Goal: Task Accomplishment & Management: Complete application form

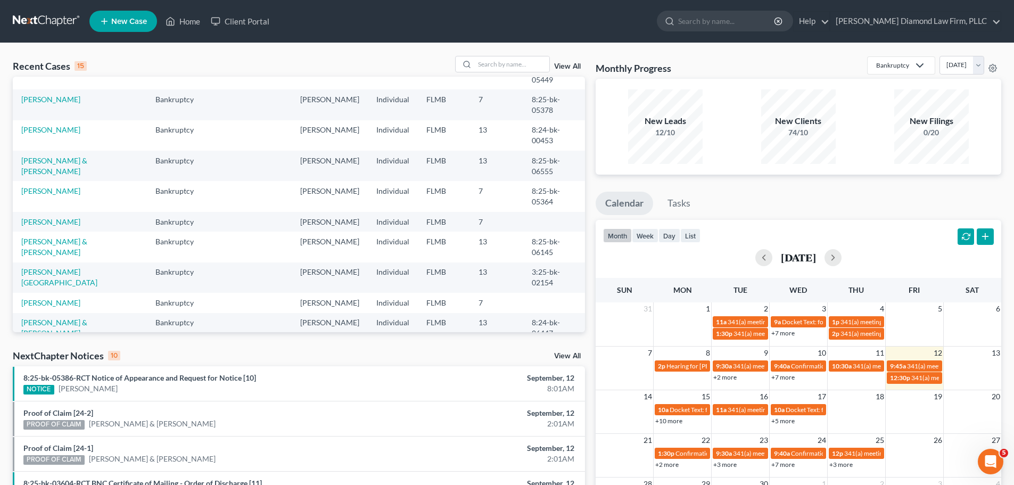
scroll to position [73, 0]
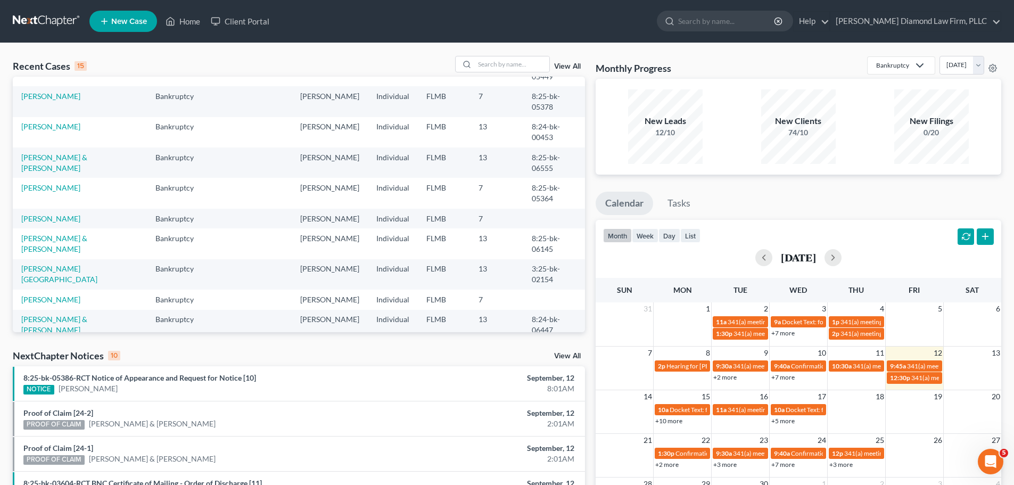
click at [57, 396] on link "[PERSON_NAME]" at bounding box center [50, 400] width 59 height 9
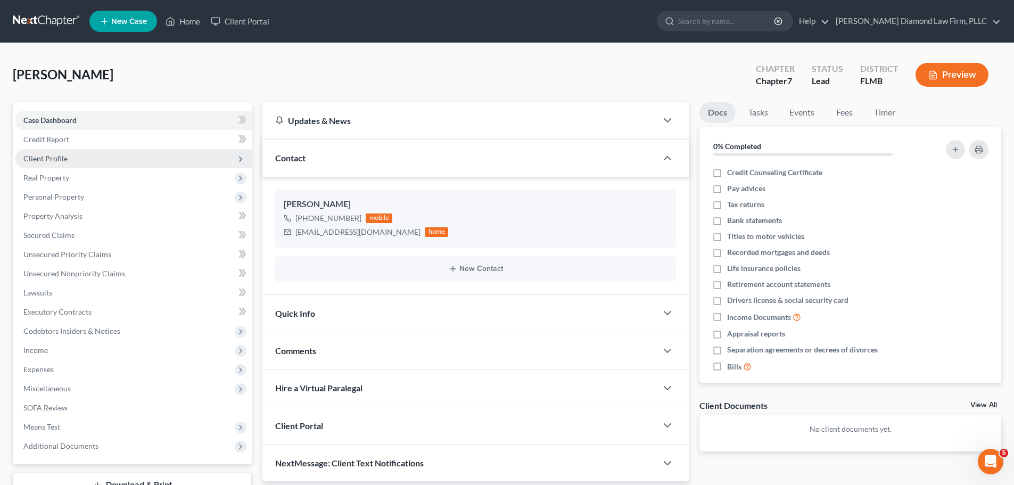
click at [67, 154] on span "Client Profile" at bounding box center [133, 158] width 237 height 19
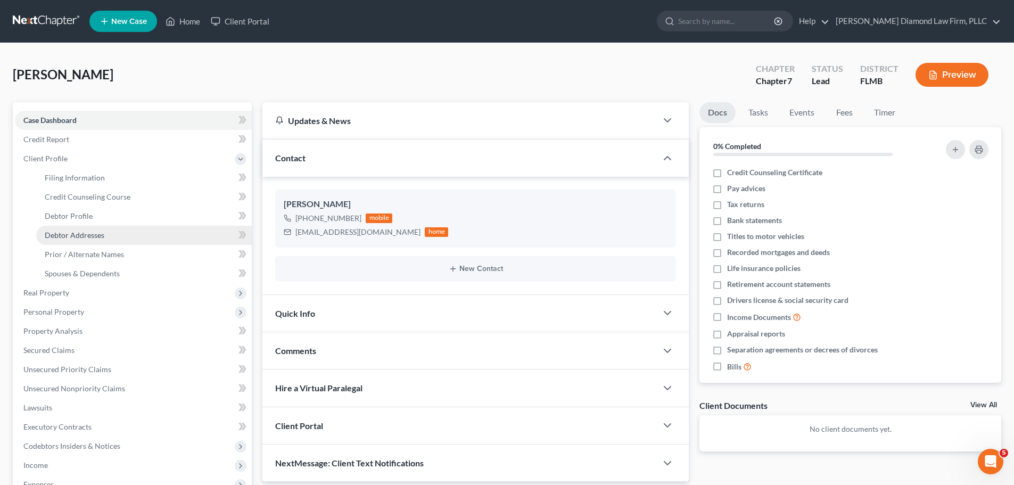
click at [87, 226] on link "Debtor Addresses" at bounding box center [144, 235] width 216 height 19
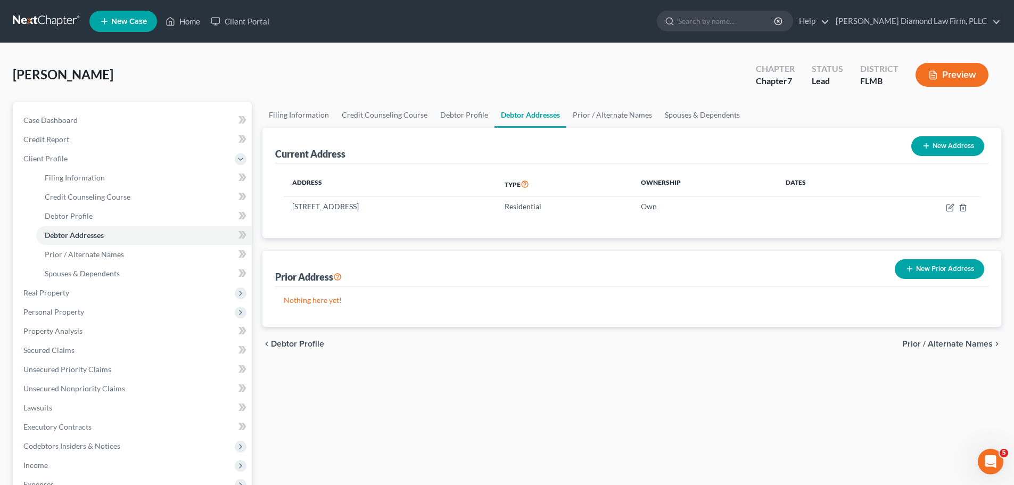
click at [40, 30] on link at bounding box center [47, 21] width 68 height 19
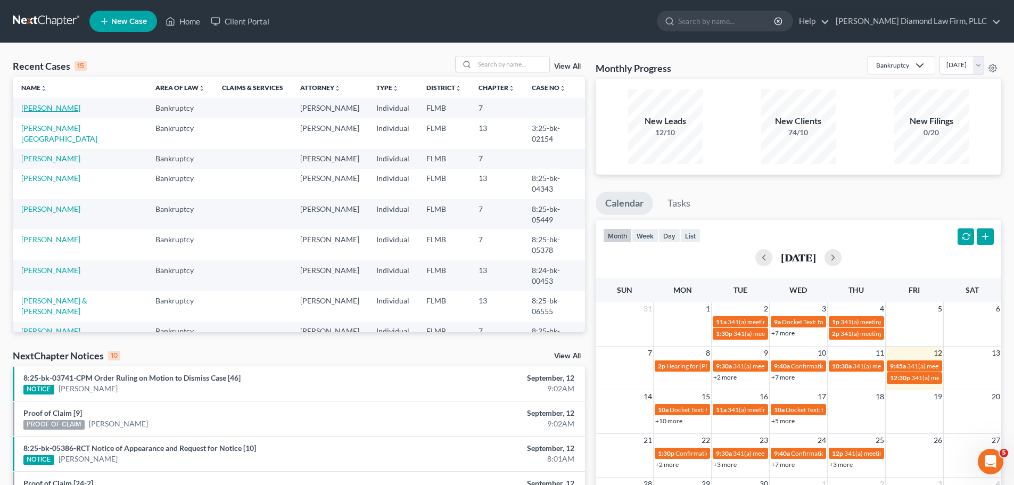
click at [42, 111] on link "[PERSON_NAME]" at bounding box center [50, 107] width 59 height 9
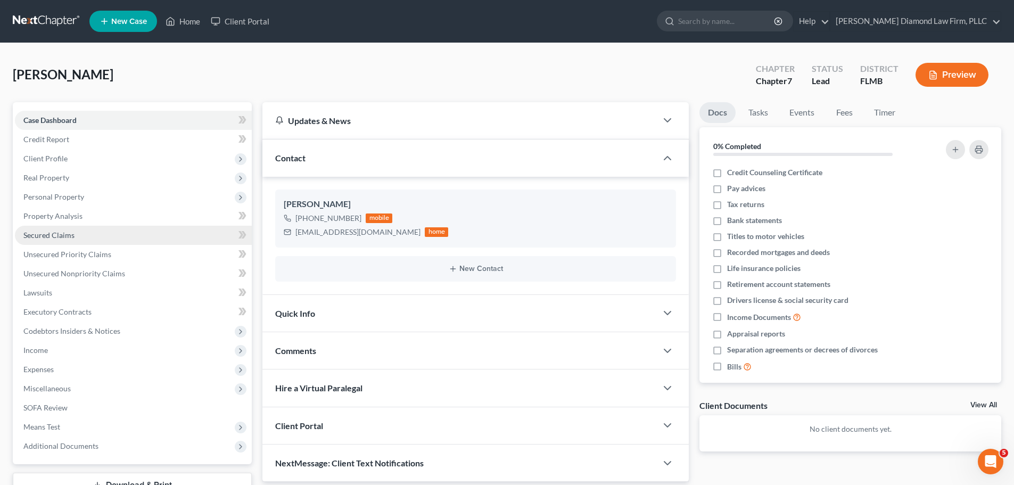
click at [69, 231] on span "Secured Claims" at bounding box center [48, 234] width 51 height 9
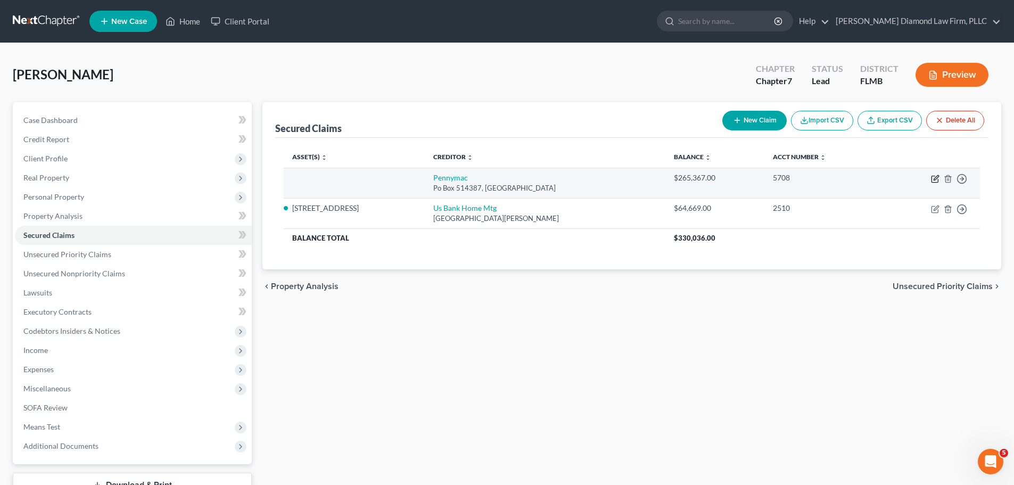
click at [935, 179] on icon "button" at bounding box center [935, 179] width 9 height 9
select select "4"
select select "0"
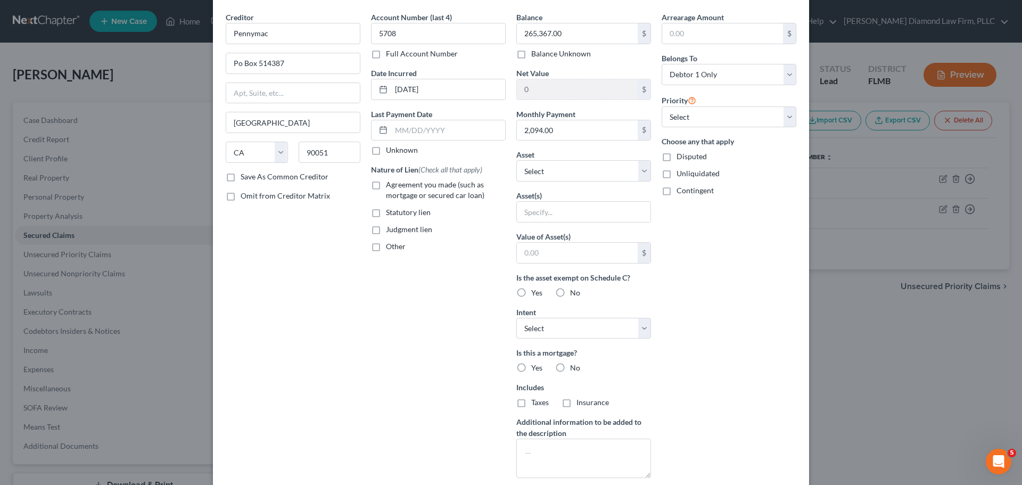
scroll to position [53, 0]
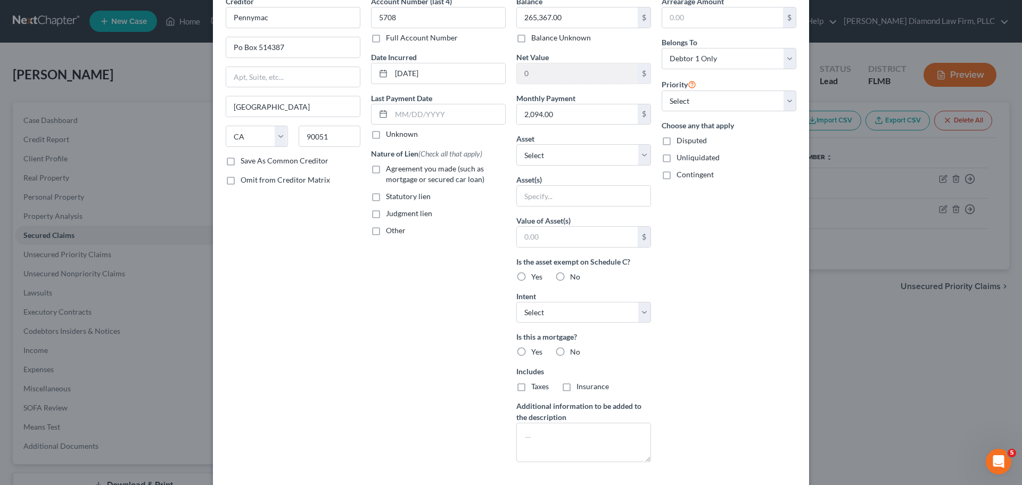
click at [416, 182] on span "Agreement you made (such as mortgage or secured car loan)" at bounding box center [435, 174] width 98 height 20
click at [397, 170] on input "Agreement you made (such as mortgage or secured car loan)" at bounding box center [393, 166] width 7 height 7
checkbox input "true"
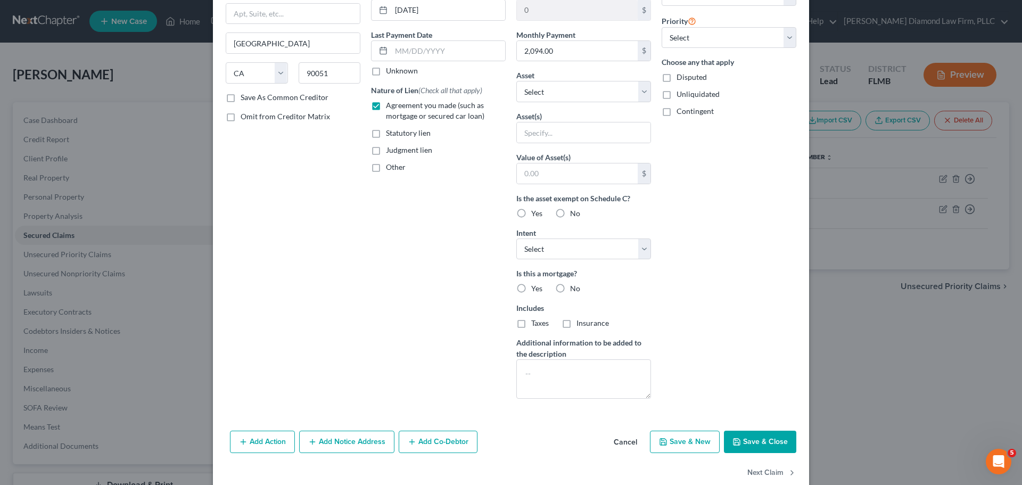
scroll to position [137, 0]
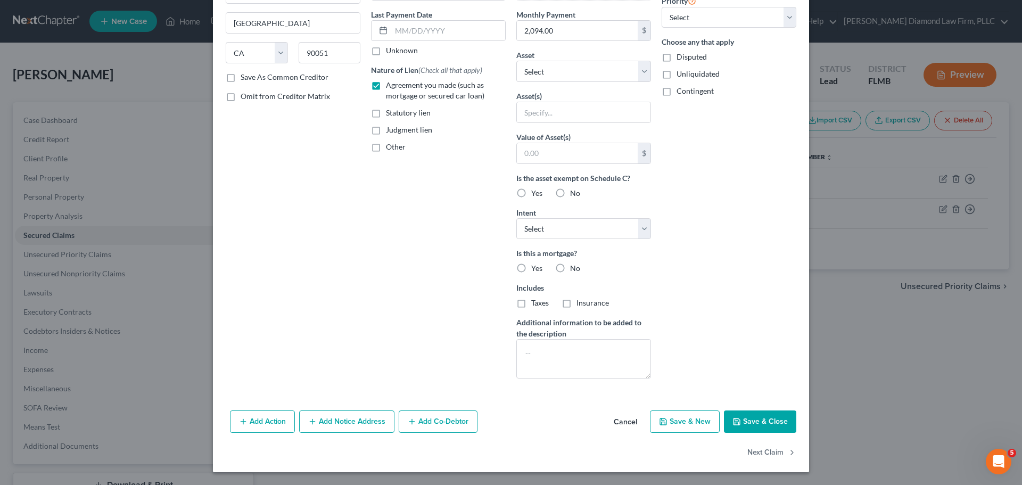
click at [455, 417] on button "Add Co-Debtor" at bounding box center [438, 421] width 79 height 22
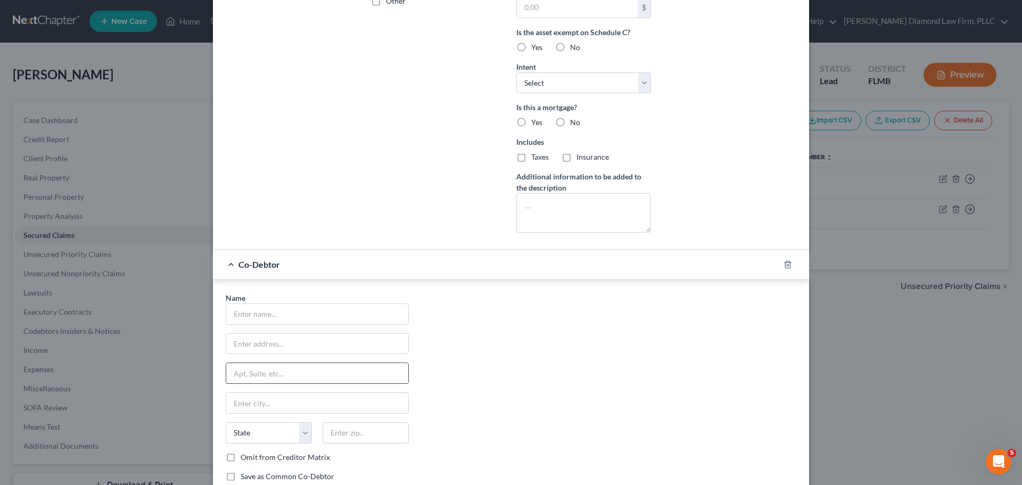
scroll to position [350, 0]
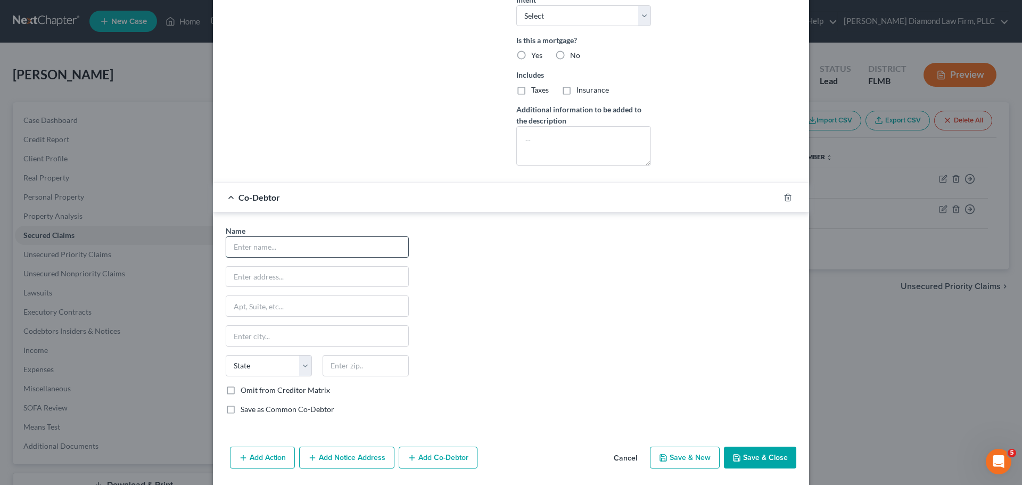
click at [312, 253] on input "text" at bounding box center [317, 247] width 182 height 20
type input "[PERSON_NAME]"
type input "8819 SE 120th Pl"
type input "Belleview"
select select "9"
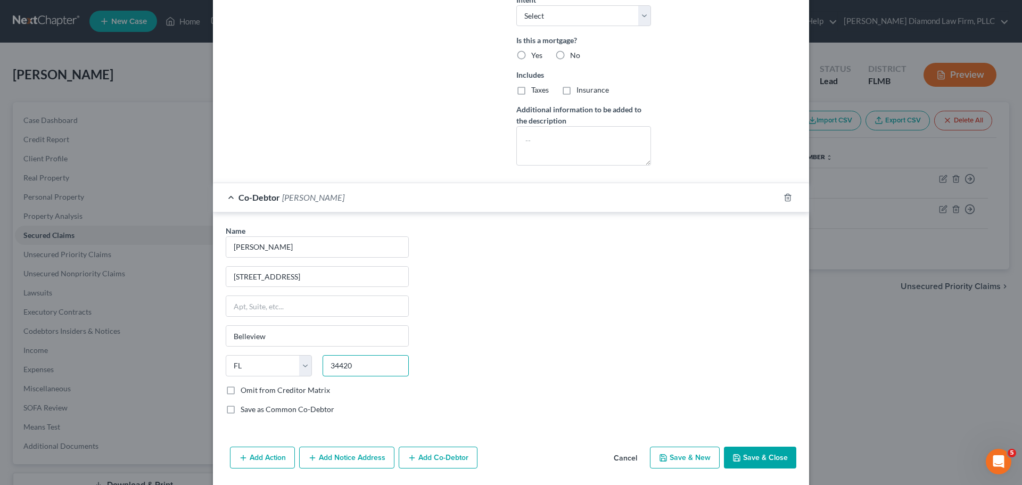
type input "34420"
click at [756, 462] on button "Save & Close" at bounding box center [760, 458] width 72 height 22
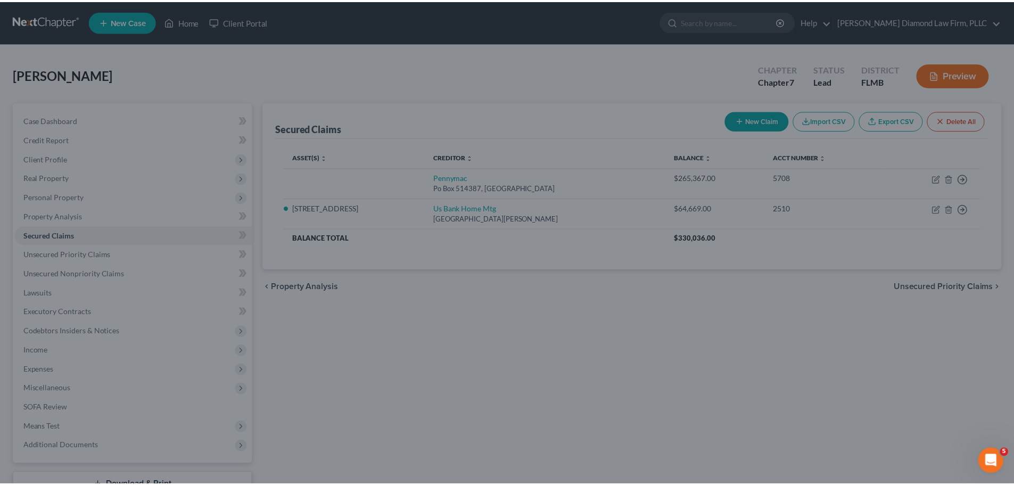
scroll to position [269, 0]
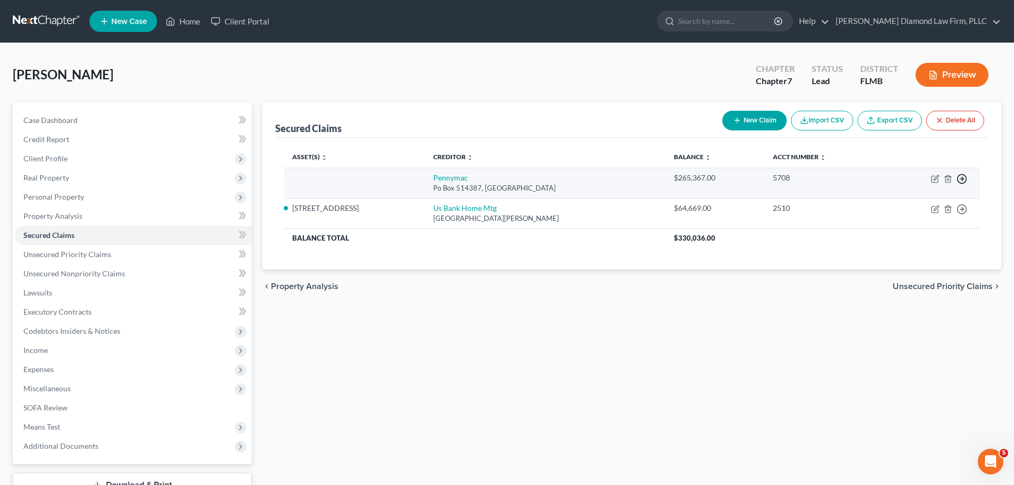
click at [962, 178] on icon "button" at bounding box center [962, 179] width 11 height 11
click at [905, 204] on link "Move to F" at bounding box center [913, 204] width 89 height 18
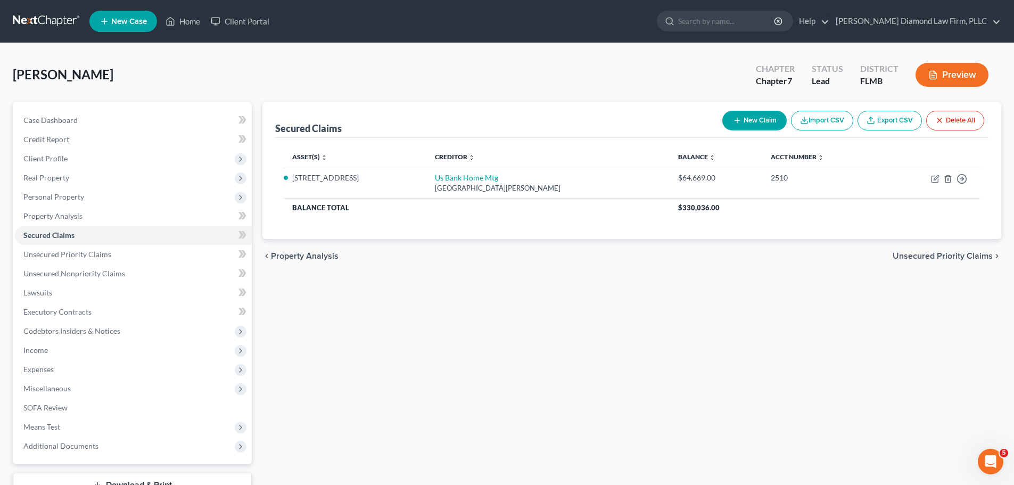
click at [376, 293] on div "Secured Claims New Claim Import CSV Export CSV Delete All Asset(s) expand_more …" at bounding box center [631, 313] width 749 height 423
click at [38, 20] on link at bounding box center [47, 21] width 68 height 19
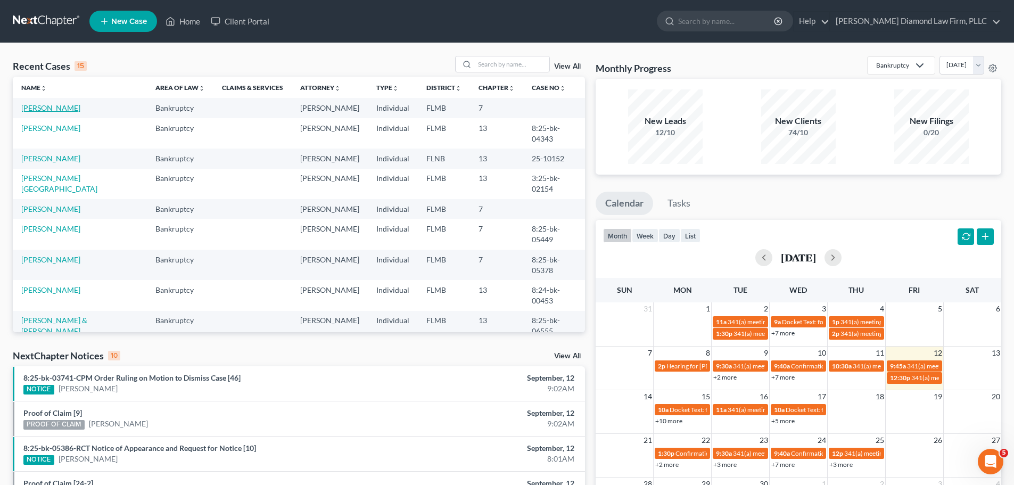
click at [47, 109] on link "[PERSON_NAME]" at bounding box center [50, 107] width 59 height 9
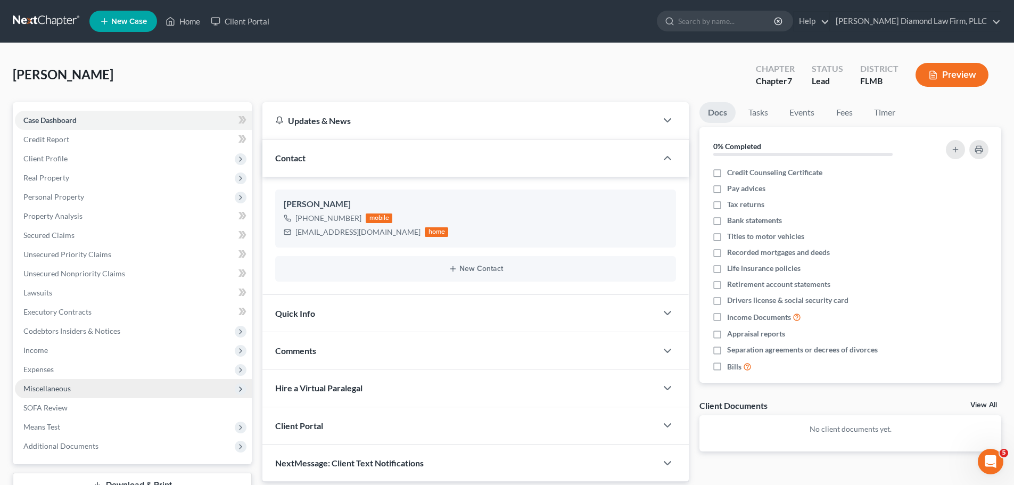
click at [81, 385] on span "Miscellaneous" at bounding box center [133, 388] width 237 height 19
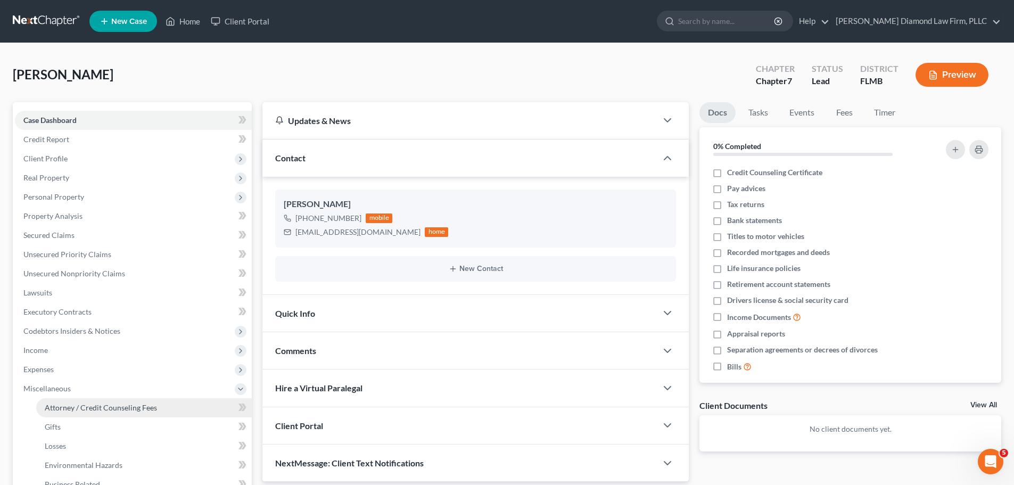
click at [75, 407] on span "Attorney / Credit Counseling Fees" at bounding box center [101, 407] width 112 height 9
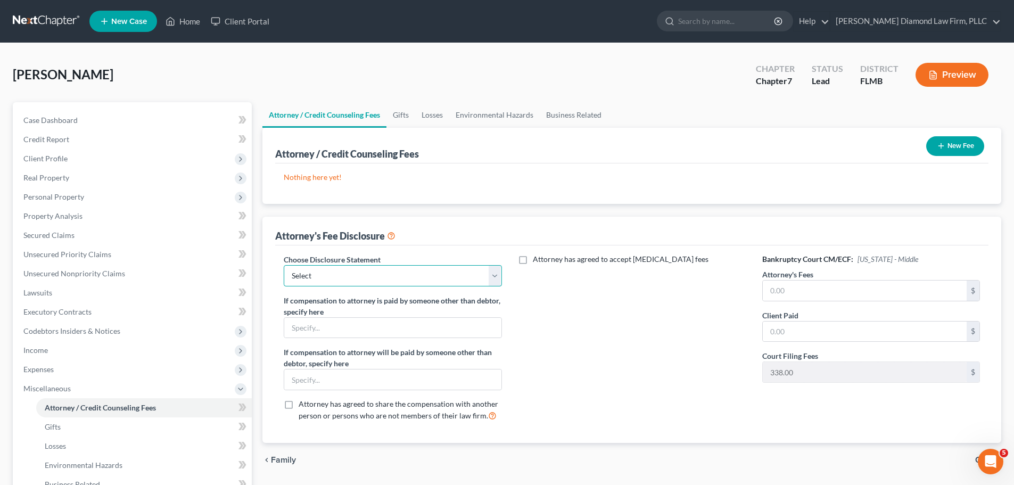
click at [425, 279] on select "Select [PERSON_NAME] Chapter 13 monitoring fees Attorney Fee" at bounding box center [393, 275] width 218 height 21
select select "2"
click at [284, 265] on select "Select [PERSON_NAME] Chapter 13 monitoring fees Attorney Fee" at bounding box center [393, 275] width 218 height 21
click at [844, 286] on input "text" at bounding box center [865, 291] width 204 height 20
type input "2,357"
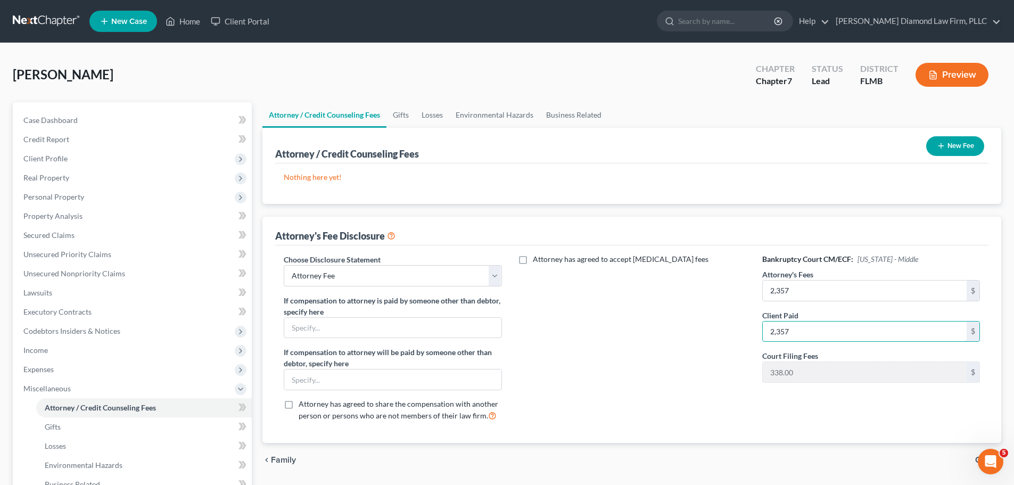
type input "2,357"
click at [958, 150] on button "New Fee" at bounding box center [955, 146] width 58 height 20
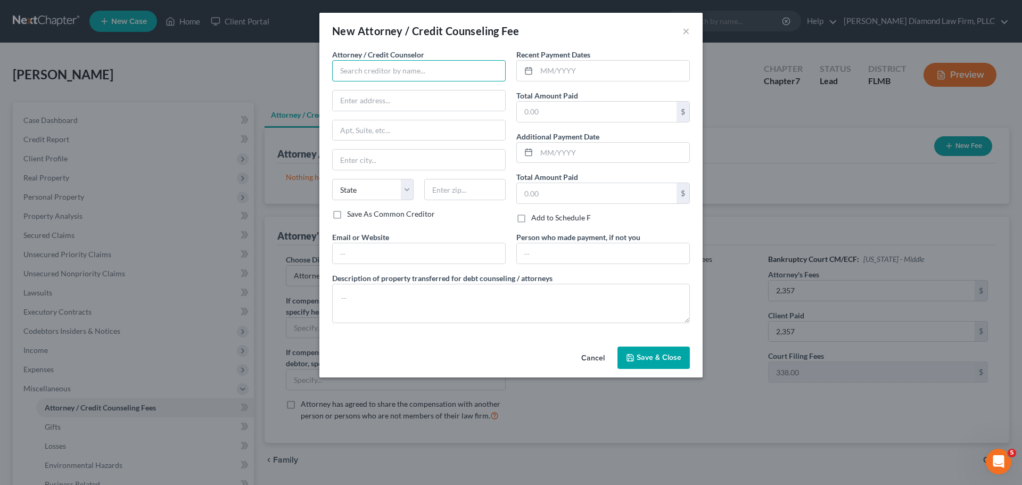
click at [380, 71] on input "text" at bounding box center [419, 70] width 174 height 21
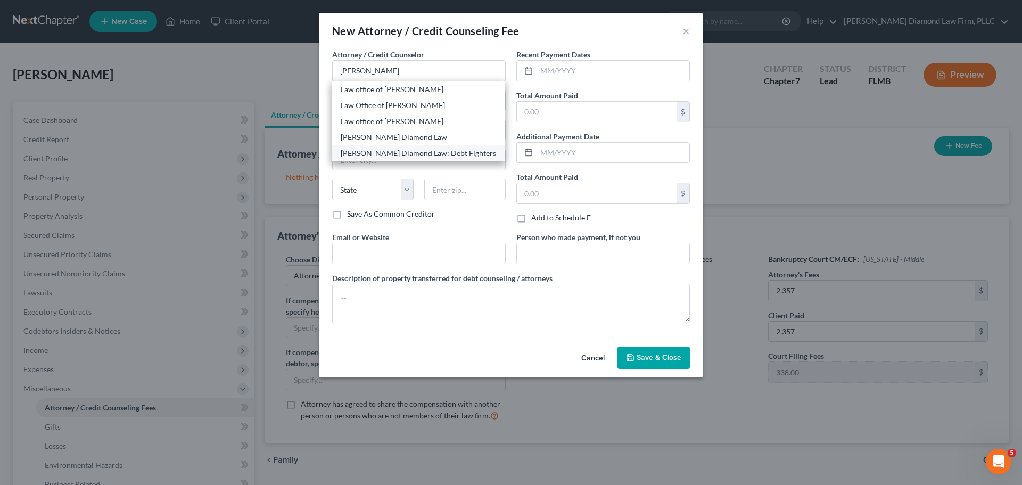
click at [404, 153] on div "[PERSON_NAME] Diamond Law: Debt Fighters" at bounding box center [418, 153] width 155 height 11
type input "[PERSON_NAME] Diamond Law: Debt Fighters"
type input "[STREET_ADDRESS]"
type input "Unit 108"
type input "Clearwater"
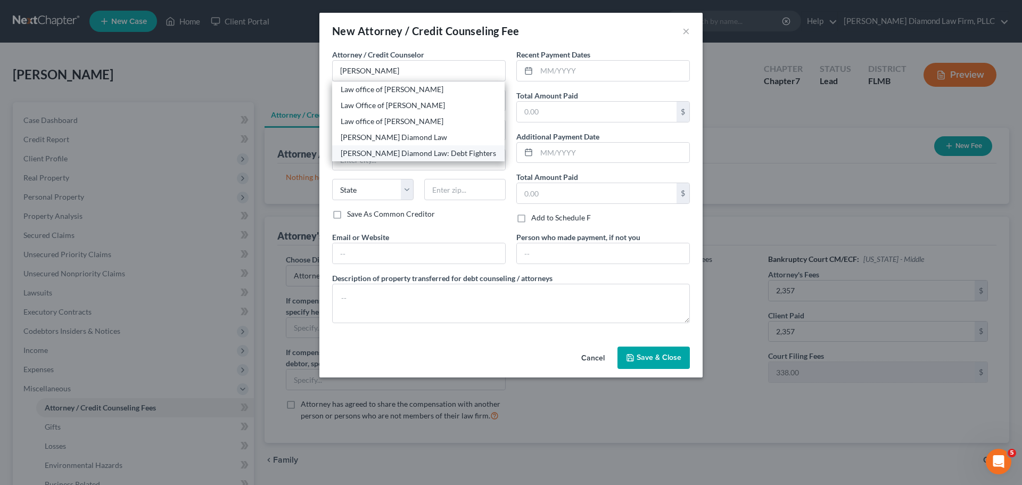
select select "9"
type input "33761"
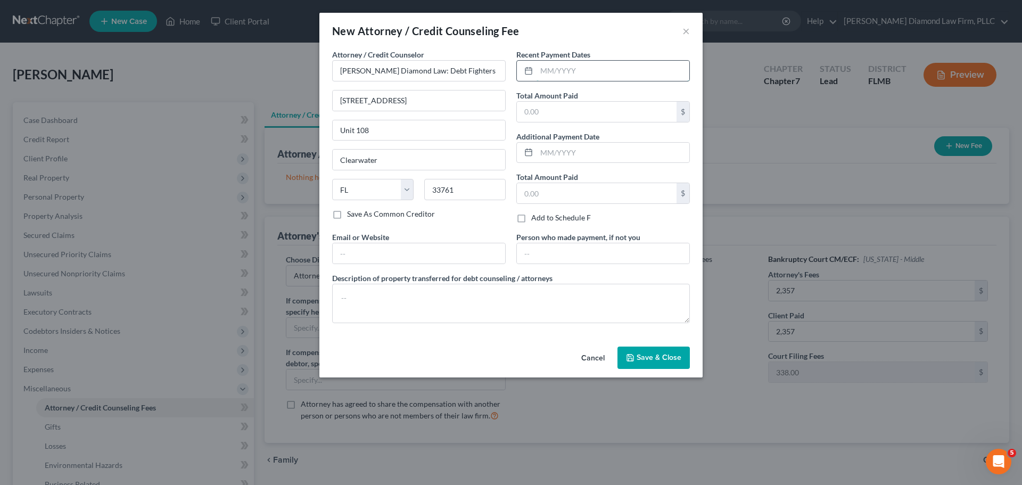
click at [562, 71] on input "text" at bounding box center [613, 71] width 153 height 20
type input "07/2025"
click at [565, 117] on input "text" at bounding box center [597, 112] width 160 height 20
type input "2,695"
click at [468, 289] on textarea at bounding box center [511, 303] width 358 height 39
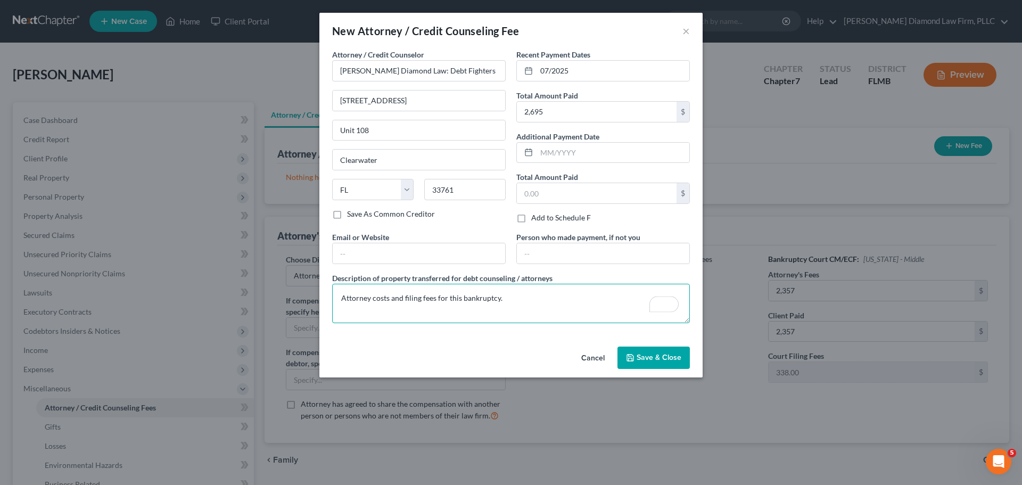
type textarea "Attorney costs and filing fees for this bankruptcy."
click at [639, 356] on span "Save & Close" at bounding box center [659, 357] width 45 height 9
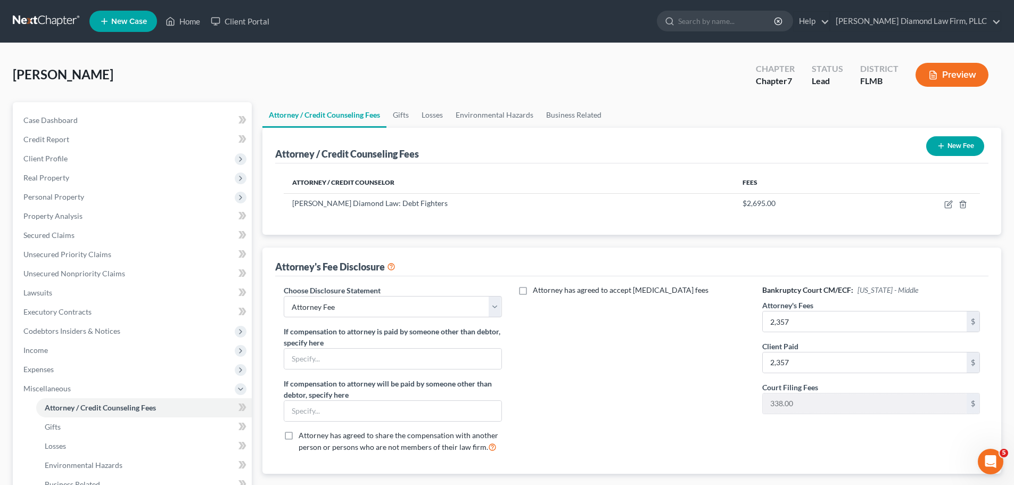
click at [926, 150] on button "New Fee" at bounding box center [955, 146] width 58 height 20
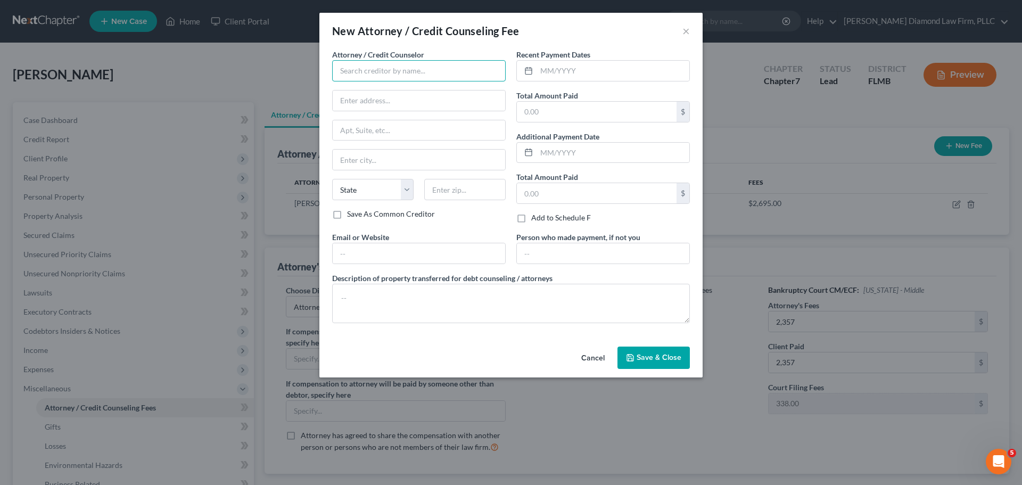
click at [432, 80] on input "text" at bounding box center [419, 70] width 174 height 21
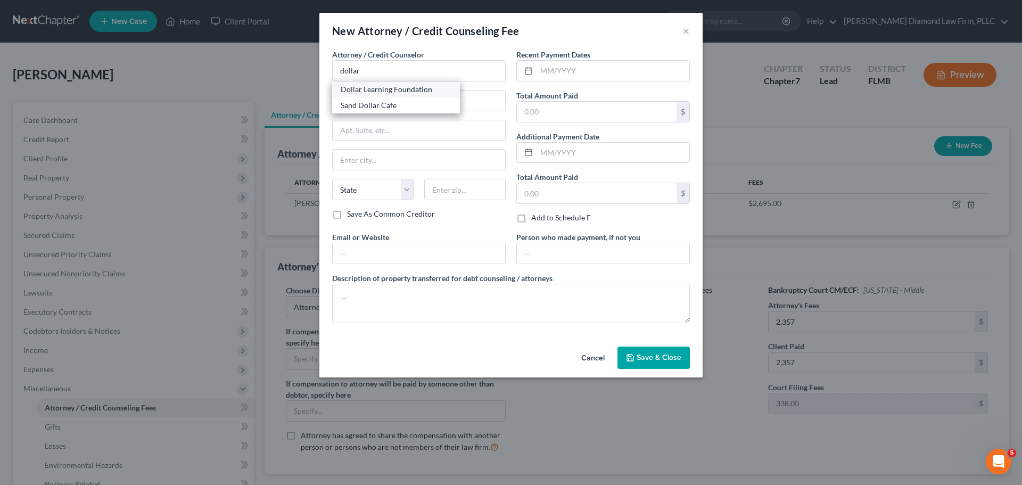
click at [416, 92] on div "Dollar Learning Foundation" at bounding box center [396, 89] width 111 height 11
type input "Dollar Learning Foundation"
type input "[STREET_ADDRESS]"
type input "PMB #001"
type input "[GEOGRAPHIC_DATA]"
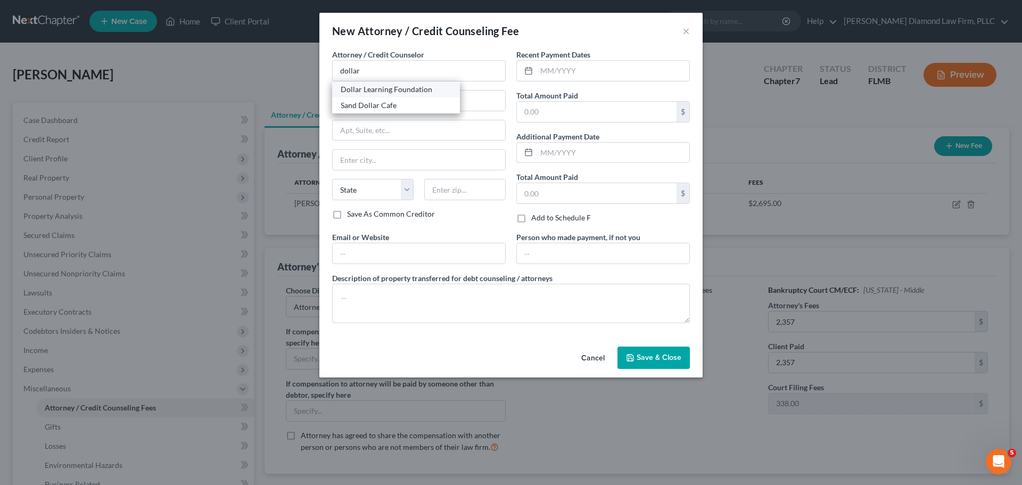
select select "4"
type input "91367"
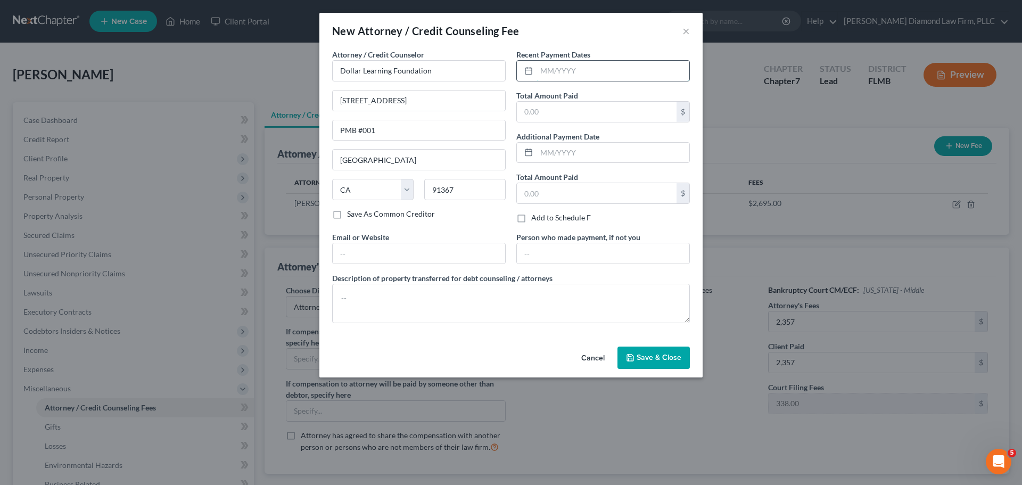
click at [557, 67] on input "text" at bounding box center [613, 71] width 153 height 20
type input "08/2025"
click at [625, 104] on input "text" at bounding box center [597, 112] width 160 height 20
type input "32.48"
click at [639, 356] on span "Save & Close" at bounding box center [659, 357] width 45 height 9
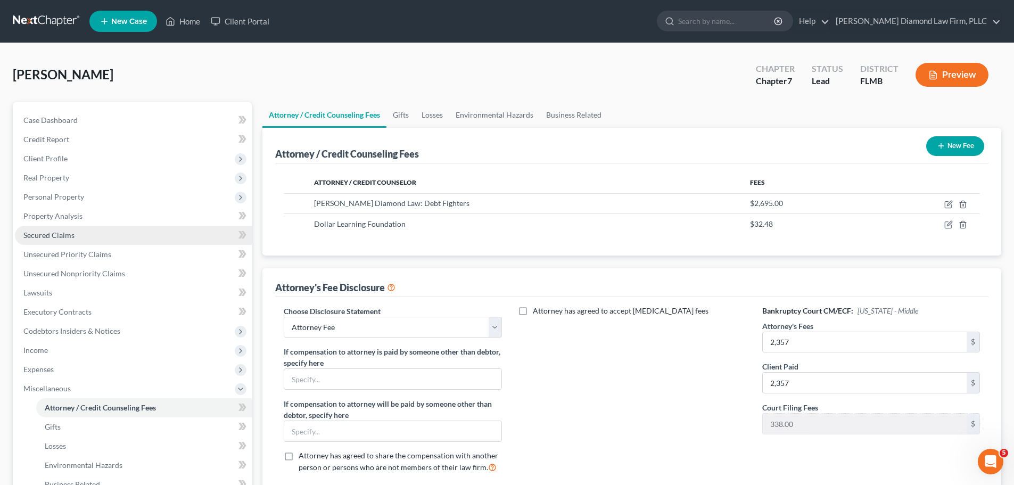
click at [84, 241] on link "Secured Claims" at bounding box center [133, 235] width 237 height 19
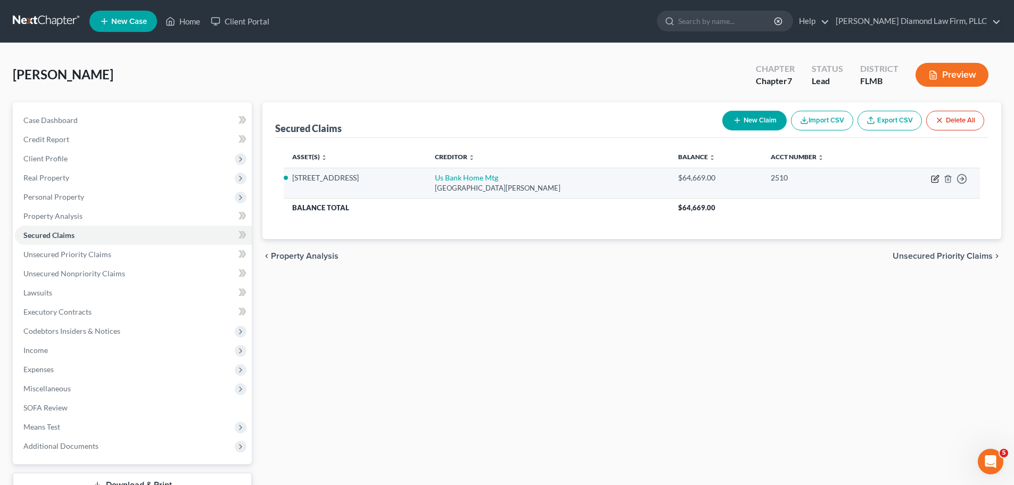
click at [931, 178] on icon "button" at bounding box center [935, 179] width 9 height 9
select select "24"
select select "4"
select select "0"
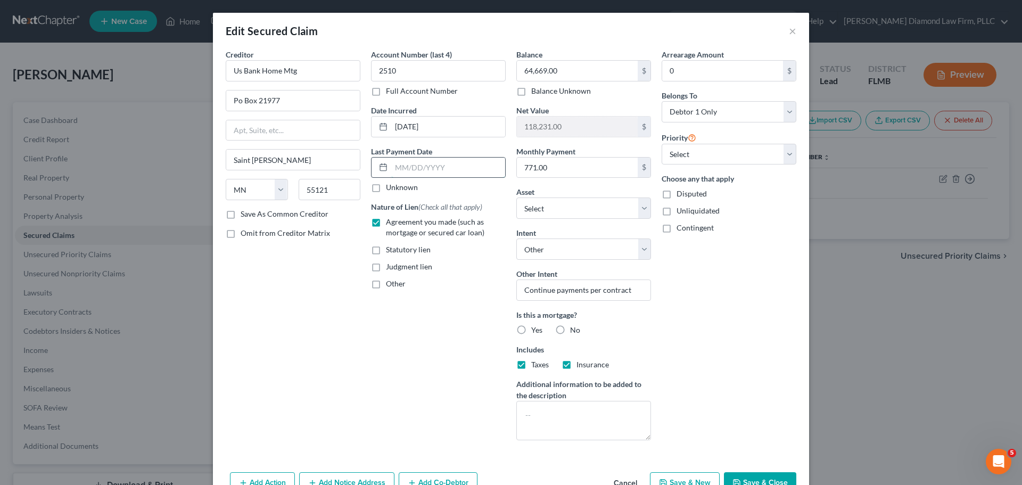
click at [414, 170] on input "text" at bounding box center [448, 168] width 114 height 20
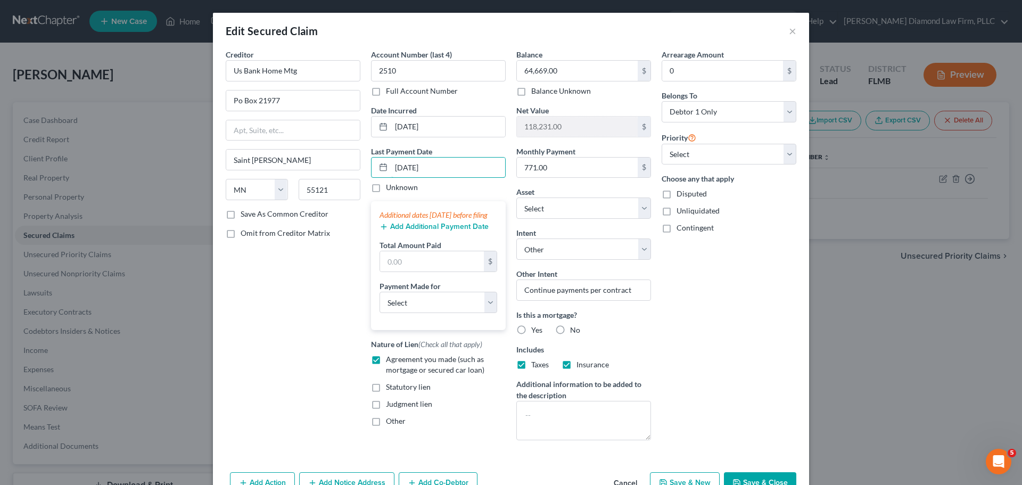
type input "[DATE]"
click at [397, 231] on div "Add Additional Payment Date" at bounding box center [439, 225] width 118 height 11
click at [394, 231] on button "Add Additional Payment Date" at bounding box center [434, 227] width 109 height 9
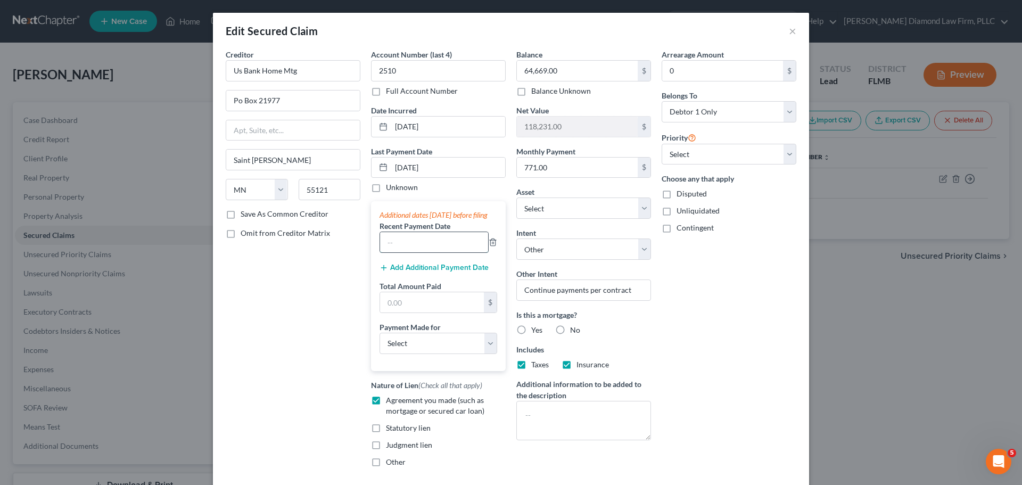
click at [396, 249] on input "text" at bounding box center [434, 242] width 108 height 20
click at [429, 251] on input "07/" at bounding box center [434, 242] width 108 height 20
type input "[DATE]"
click at [418, 272] on button "Add Additional Payment Date" at bounding box center [434, 267] width 109 height 9
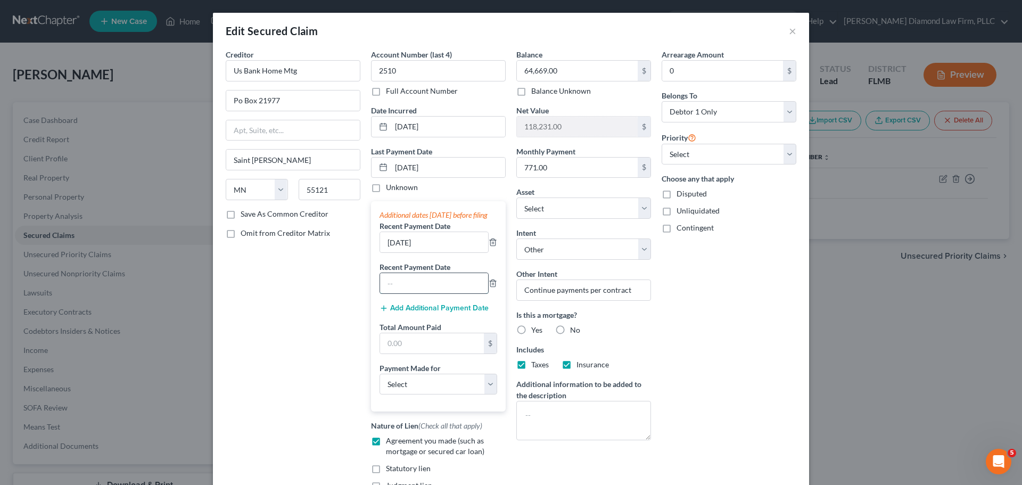
click at [415, 293] on input "text" at bounding box center [434, 283] width 108 height 20
type input "[DATE]"
click at [426, 350] on input "text" at bounding box center [432, 343] width 104 height 20
type input "2,273.22"
click at [403, 395] on select "Select Car Credit Card Loan Repayment Mortgage Other Suppliers Or Vendors" at bounding box center [439, 384] width 118 height 21
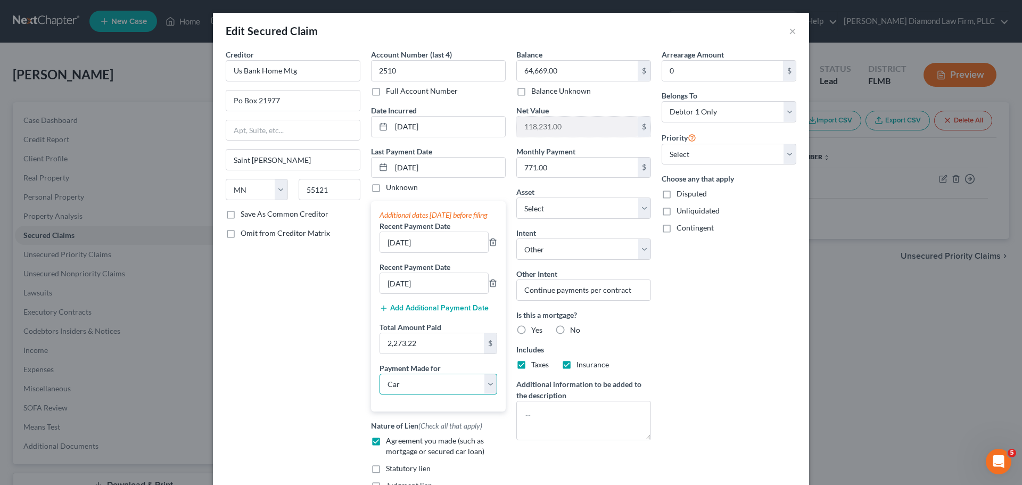
click at [380, 384] on select "Select Car Credit Card Loan Repayment Mortgage Other Suppliers Or Vendors" at bounding box center [439, 384] width 118 height 21
click at [413, 395] on select "Select Car Credit Card Loan Repayment Mortgage Other Suppliers Or Vendors" at bounding box center [439, 384] width 118 height 21
select select "3"
click at [380, 384] on select "Select Car Credit Card Loan Repayment Mortgage Other Suppliers Or Vendors" at bounding box center [439, 384] width 118 height 21
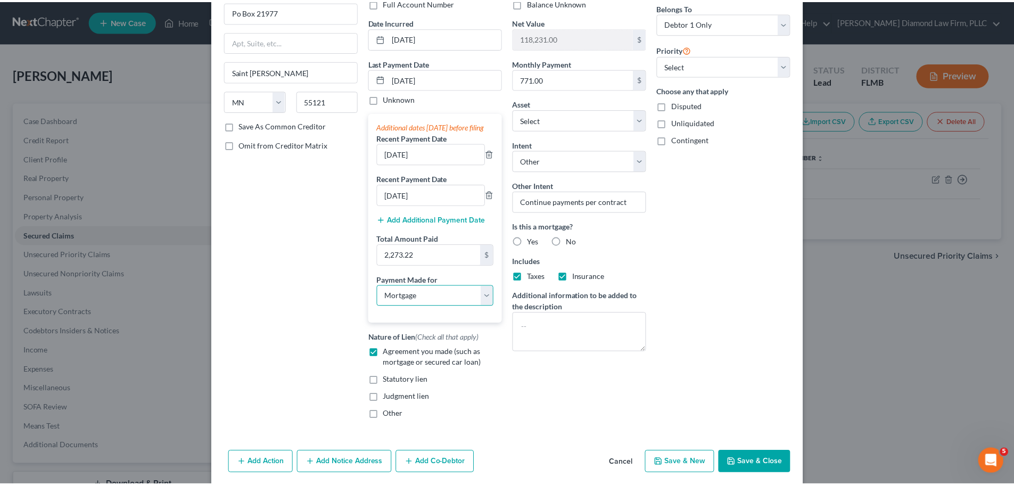
scroll to position [106, 0]
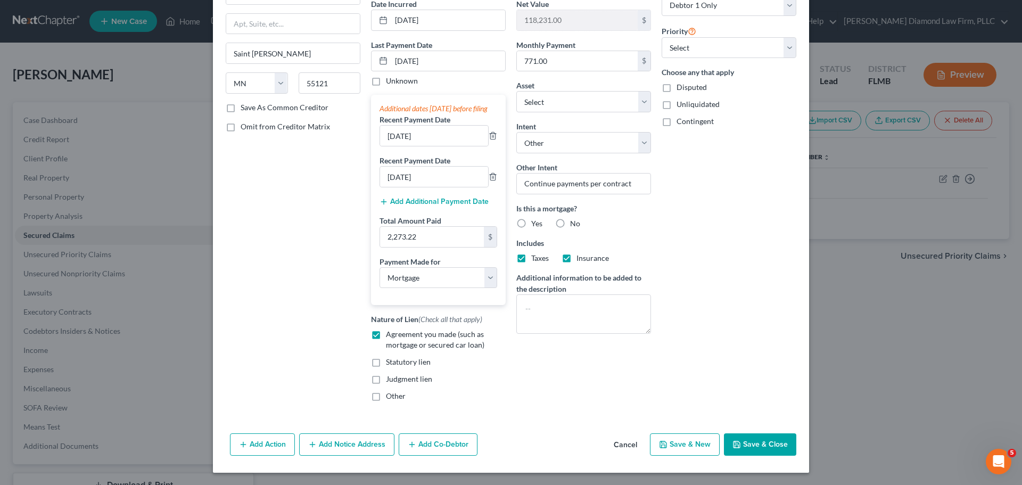
click at [755, 456] on button "Save & Close" at bounding box center [760, 444] width 72 height 22
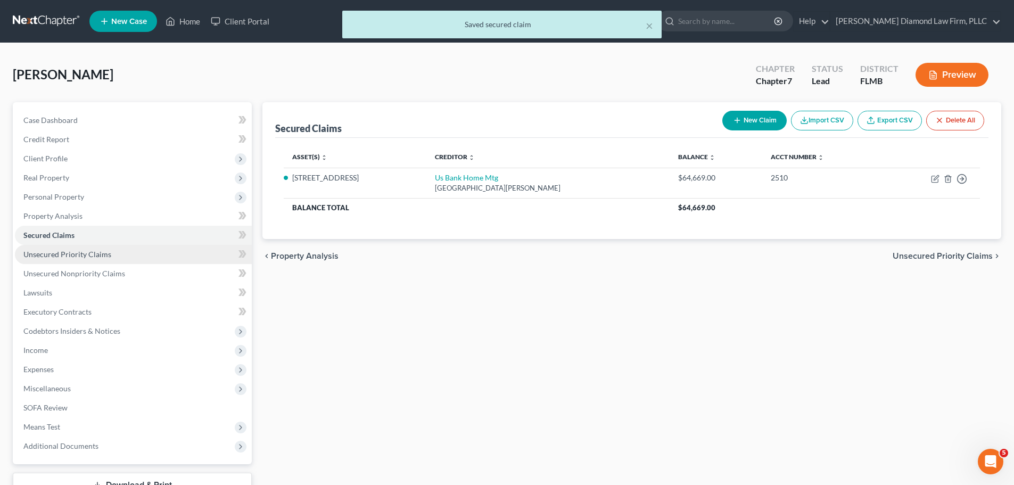
click at [45, 259] on link "Unsecured Priority Claims" at bounding box center [133, 254] width 237 height 19
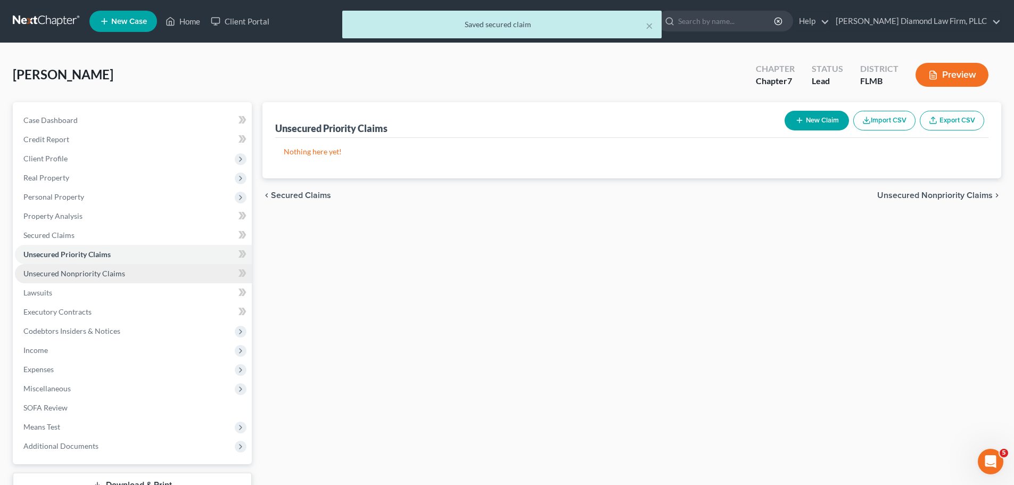
click at [48, 271] on span "Unsecured Nonpriority Claims" at bounding box center [74, 273] width 102 height 9
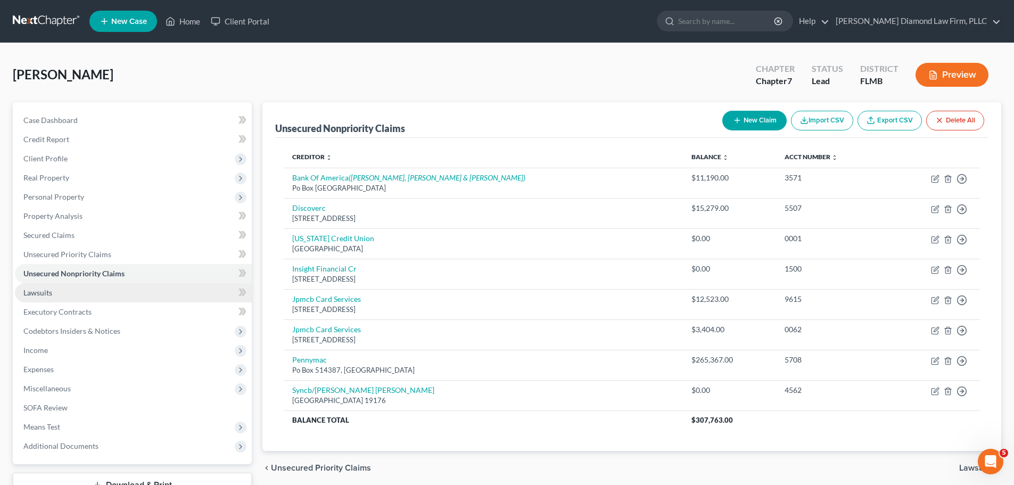
click at [105, 294] on link "Lawsuits" at bounding box center [133, 292] width 237 height 19
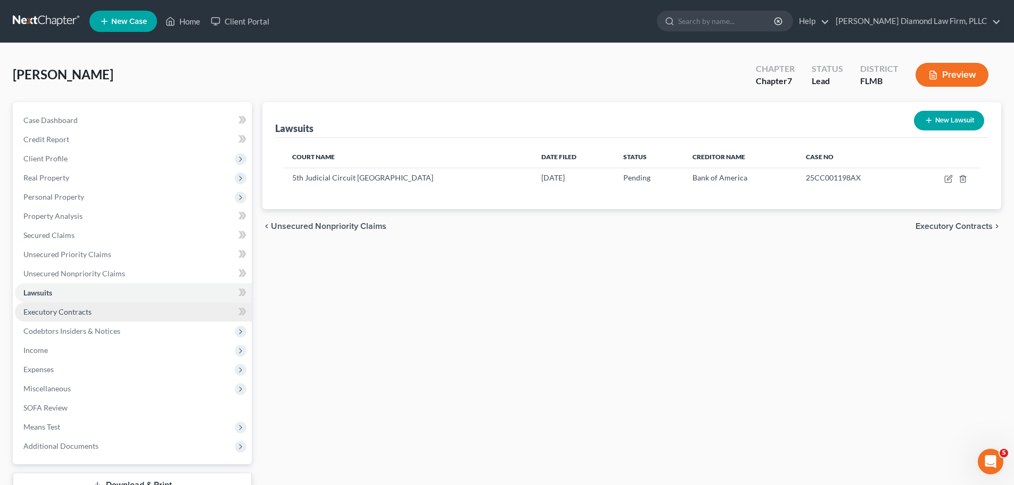
click at [89, 309] on span "Executory Contracts" at bounding box center [57, 311] width 68 height 9
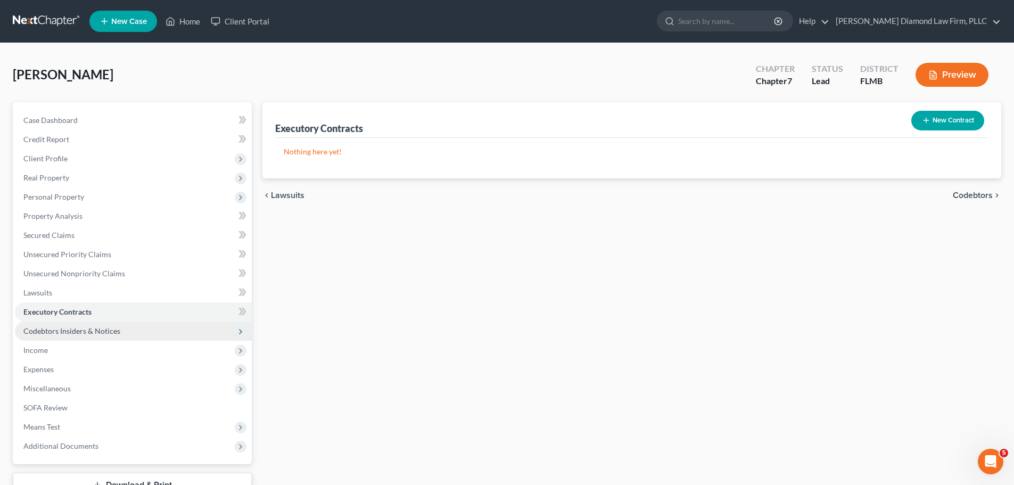
click at [77, 325] on span "Codebtors Insiders & Notices" at bounding box center [133, 331] width 237 height 19
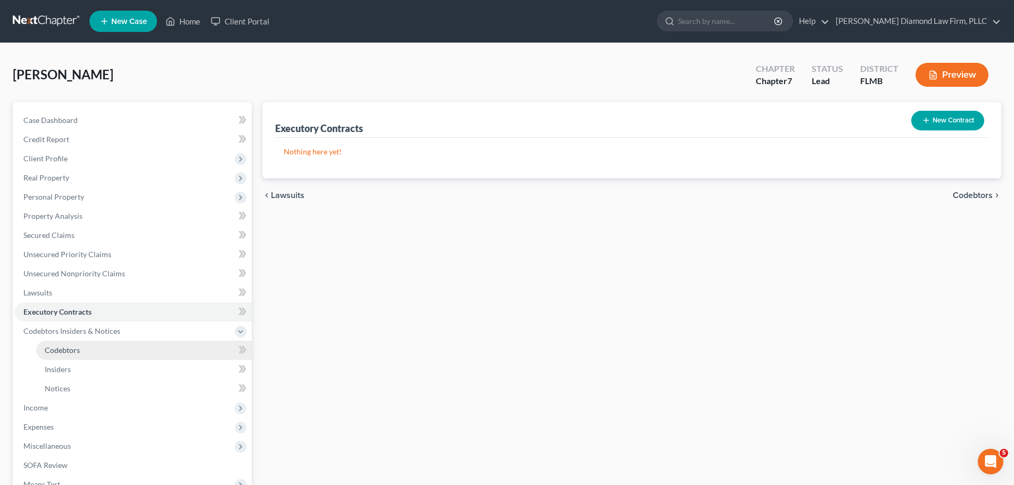
click at [75, 351] on span "Codebtors" at bounding box center [62, 349] width 35 height 9
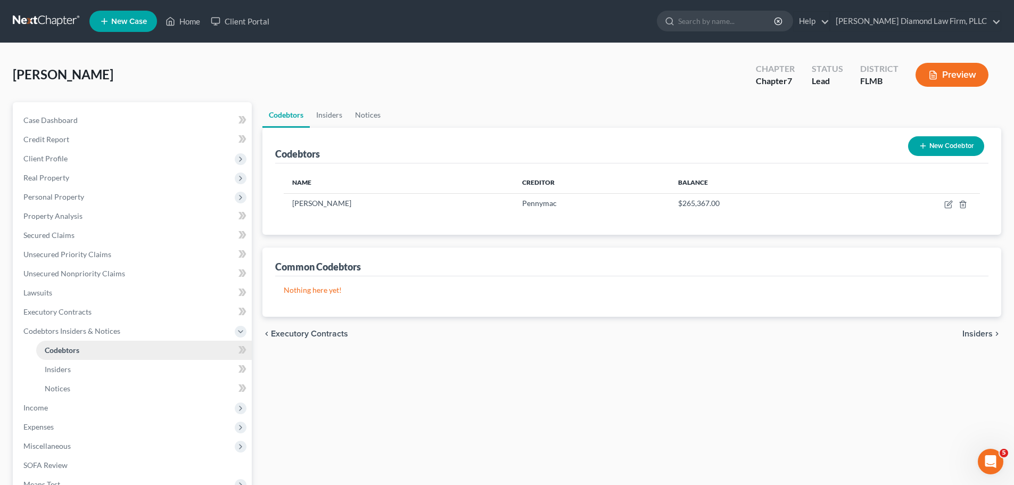
scroll to position [53, 0]
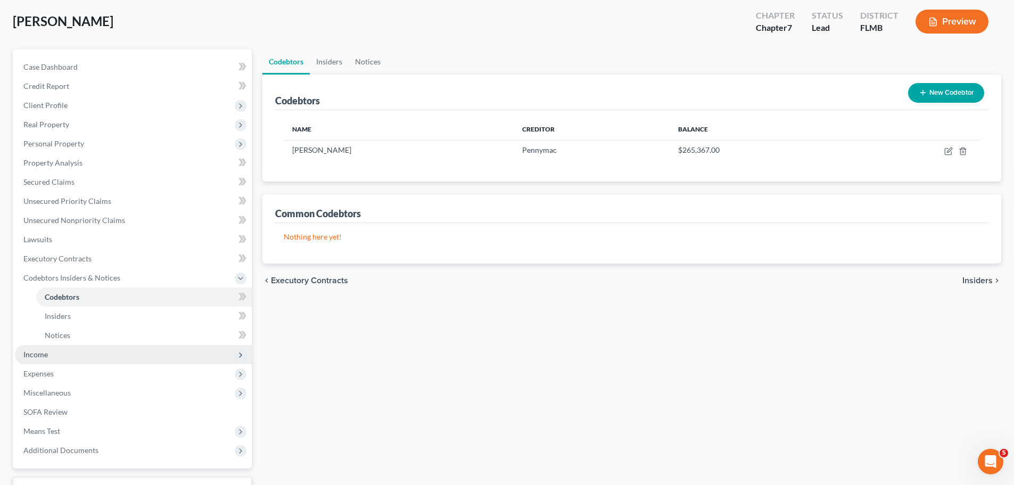
click at [60, 357] on span "Income" at bounding box center [133, 354] width 237 height 19
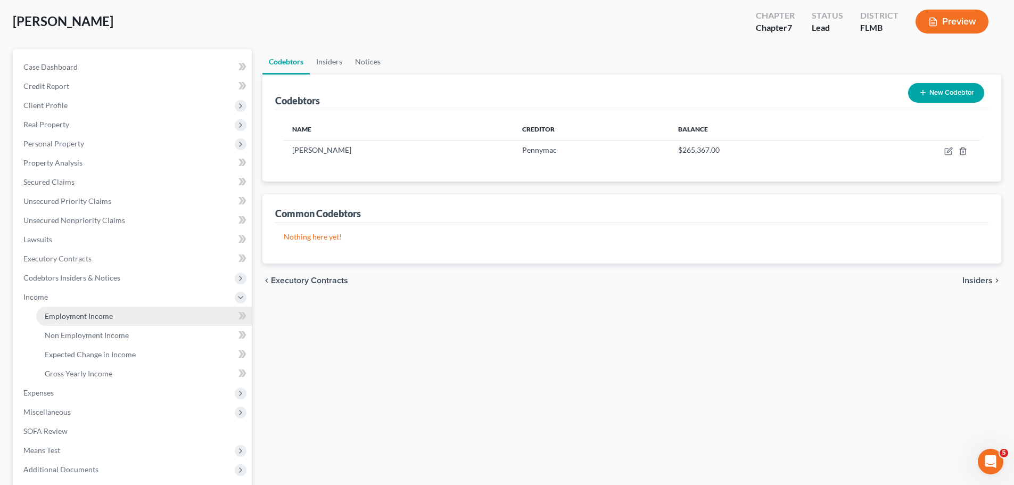
click at [61, 315] on span "Employment Income" at bounding box center [79, 315] width 68 height 9
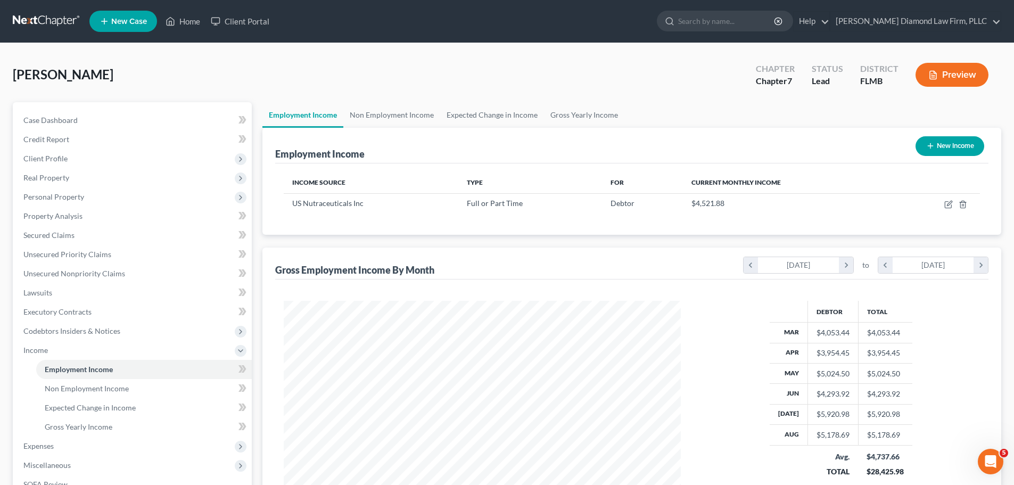
scroll to position [199, 418]
click at [373, 110] on link "Non Employment Income" at bounding box center [391, 115] width 97 height 26
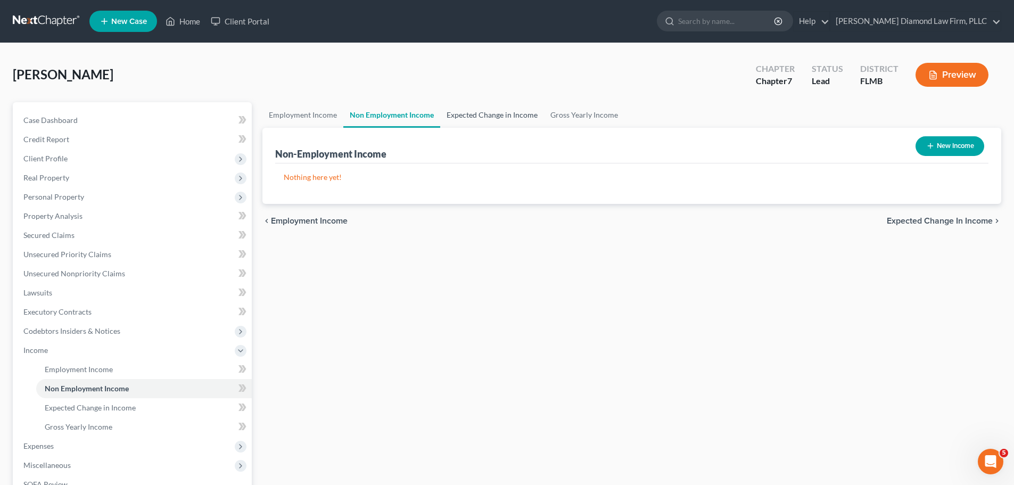
click at [467, 102] on link "Expected Change in Income" at bounding box center [492, 115] width 104 height 26
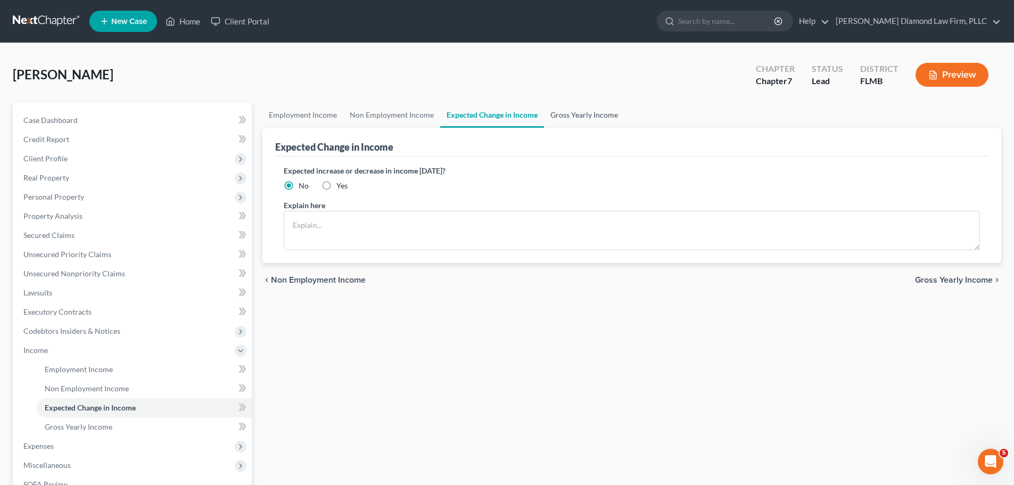
click at [563, 108] on link "Gross Yearly Income" at bounding box center [584, 115] width 80 height 26
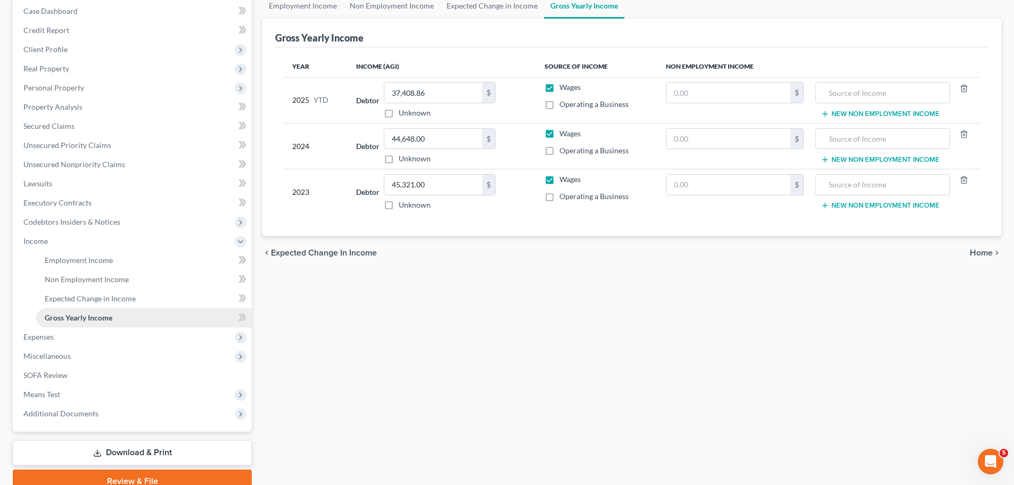
scroll to position [158, 0]
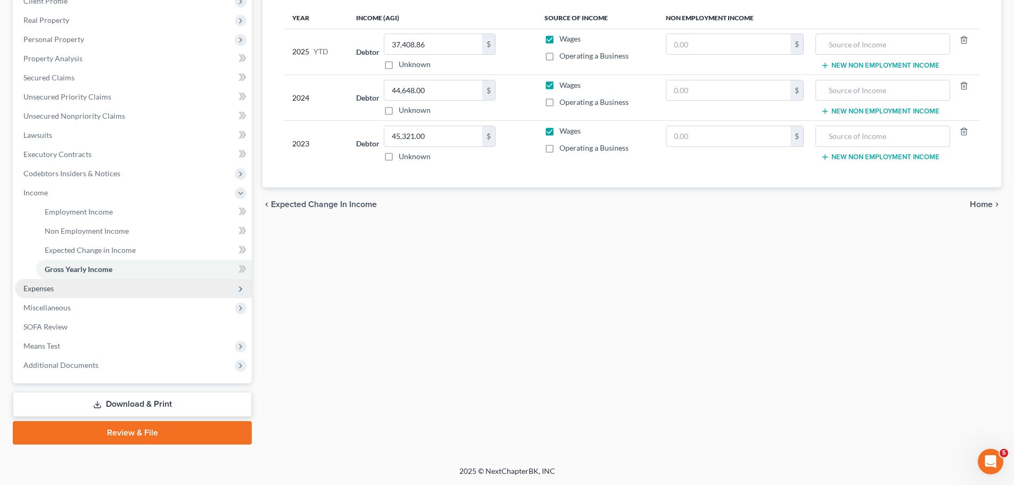
click at [97, 295] on span "Expenses" at bounding box center [133, 288] width 237 height 19
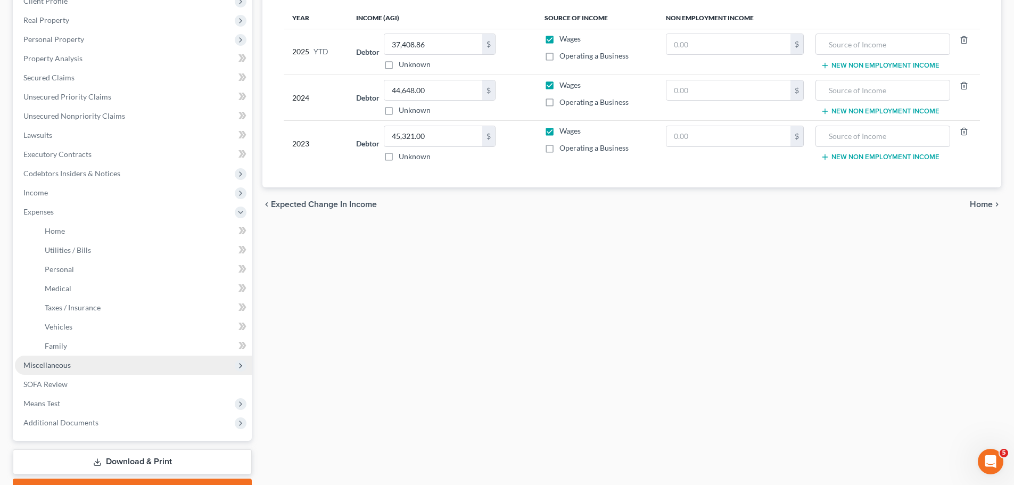
click at [83, 362] on span "Miscellaneous" at bounding box center [133, 365] width 237 height 19
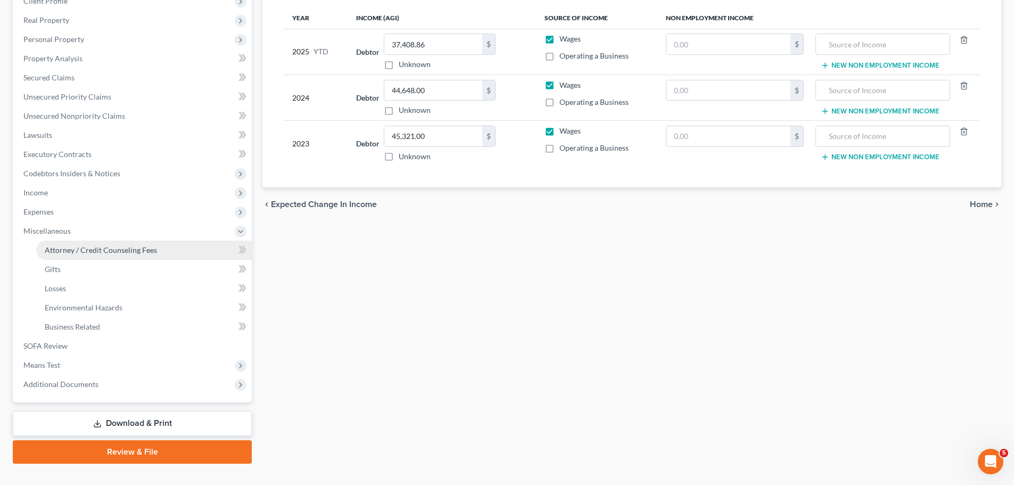
click at [91, 249] on span "Attorney / Credit Counseling Fees" at bounding box center [101, 249] width 112 height 9
select select "2"
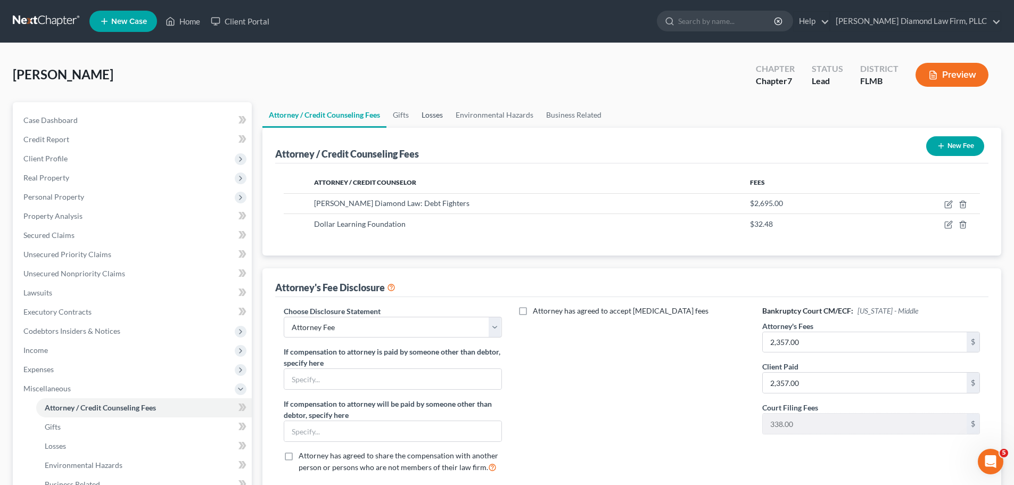
click at [425, 109] on link "Losses" at bounding box center [432, 115] width 34 height 26
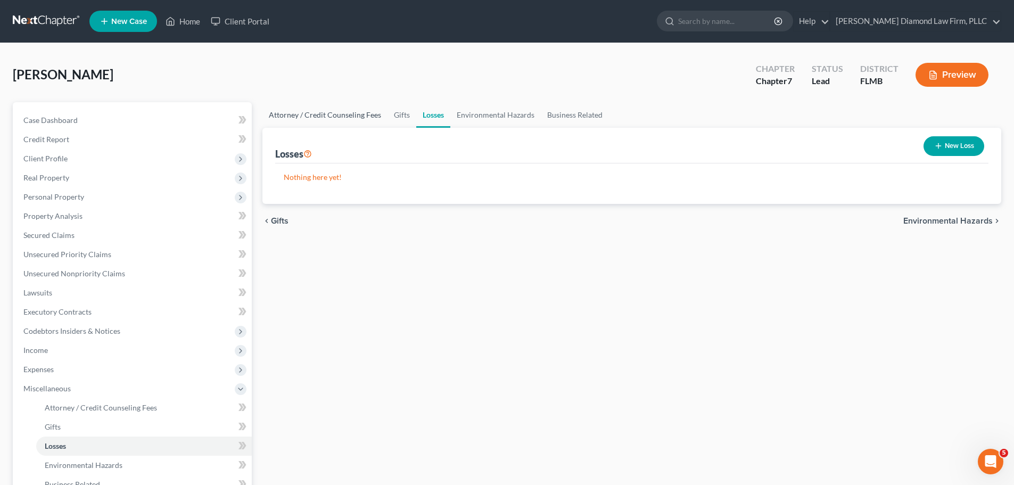
click at [384, 116] on link "Attorney / Credit Counseling Fees" at bounding box center [324, 115] width 125 height 26
select select "2"
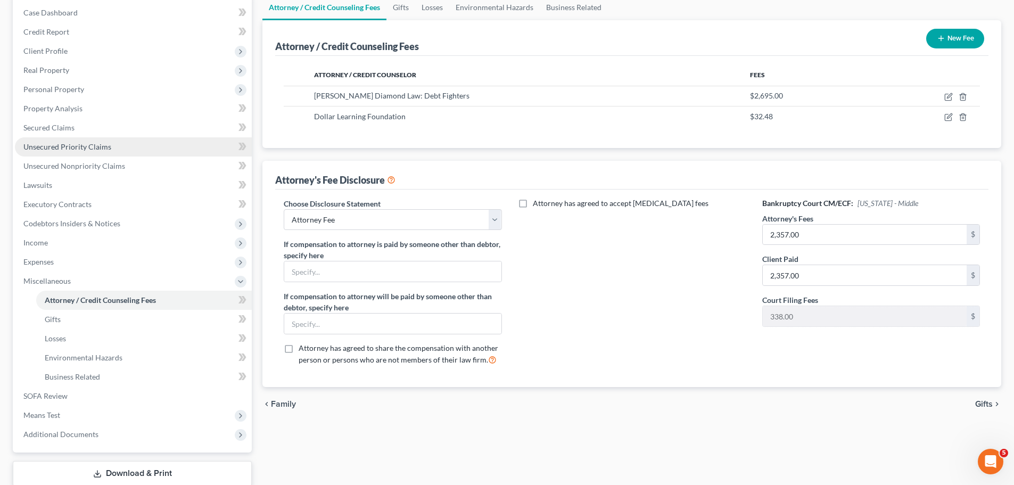
scroll to position [160, 0]
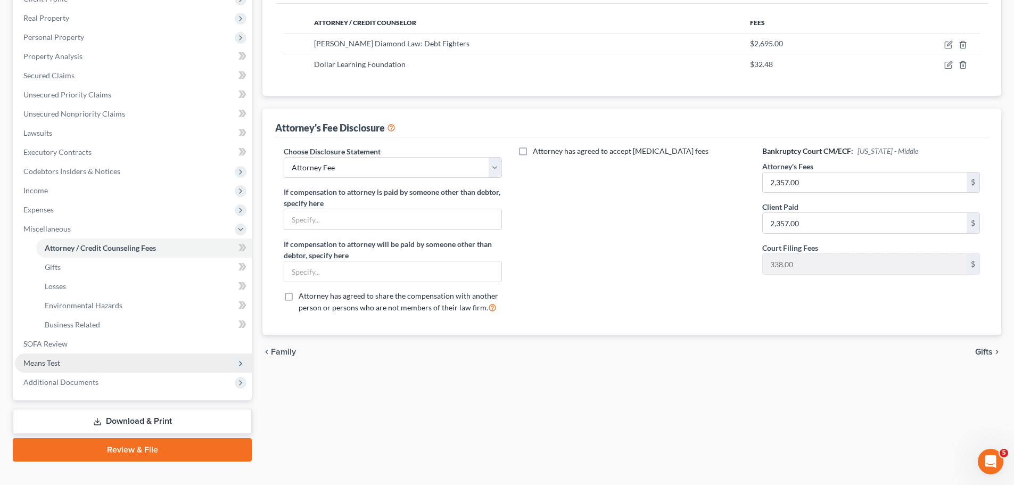
click at [109, 357] on span "Means Test" at bounding box center [133, 362] width 237 height 19
click at [111, 356] on link "Calculation and Presumption" at bounding box center [144, 362] width 216 height 19
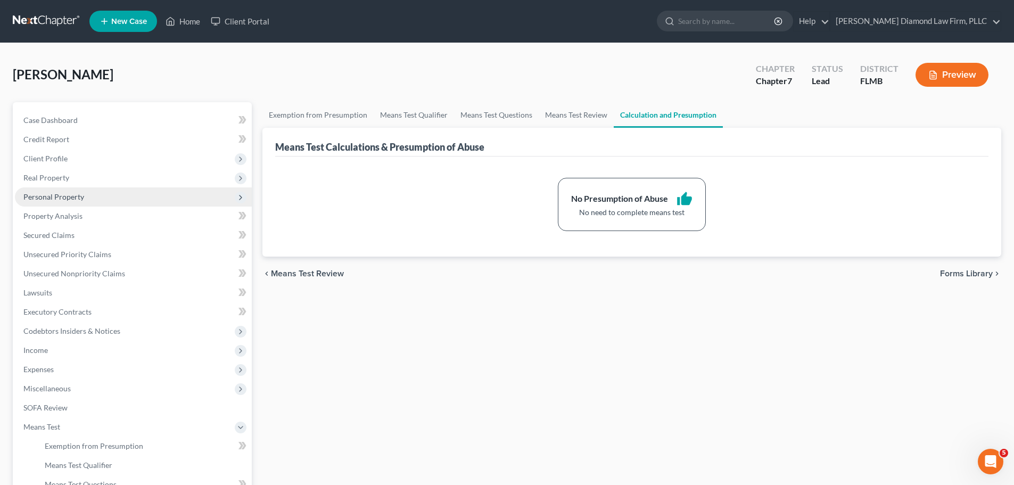
click at [127, 201] on span "Personal Property" at bounding box center [133, 196] width 237 height 19
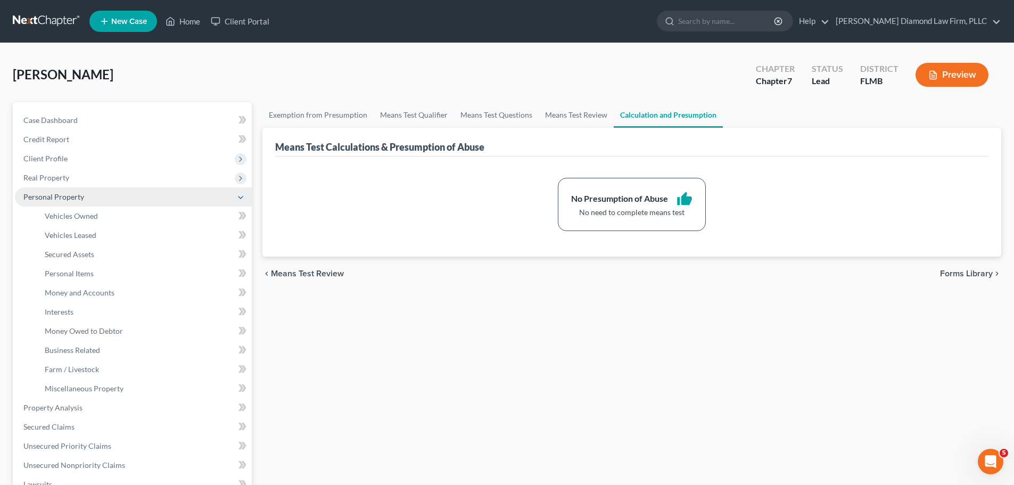
click at [67, 197] on span "Personal Property" at bounding box center [53, 196] width 61 height 9
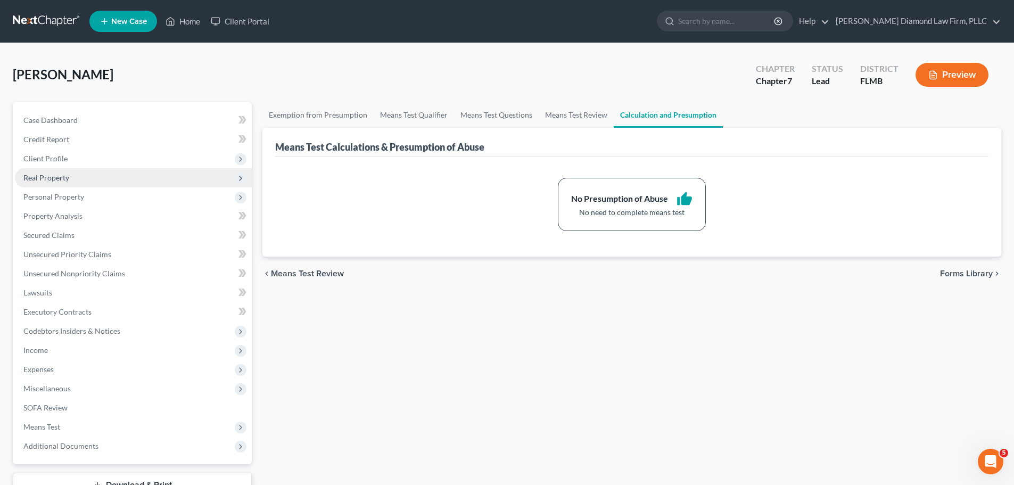
click at [68, 173] on span "Real Property" at bounding box center [46, 177] width 46 height 9
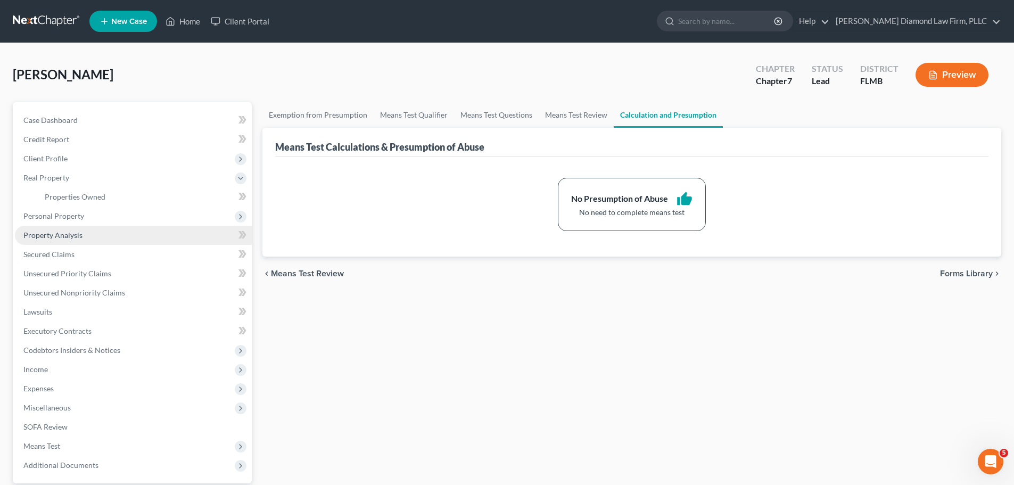
click at [60, 238] on span "Property Analysis" at bounding box center [52, 234] width 59 height 9
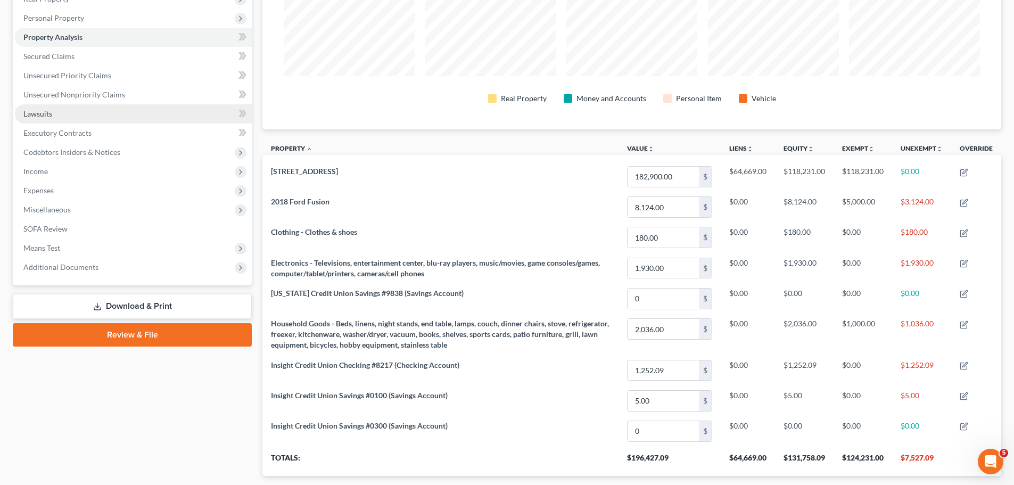
scroll to position [160, 0]
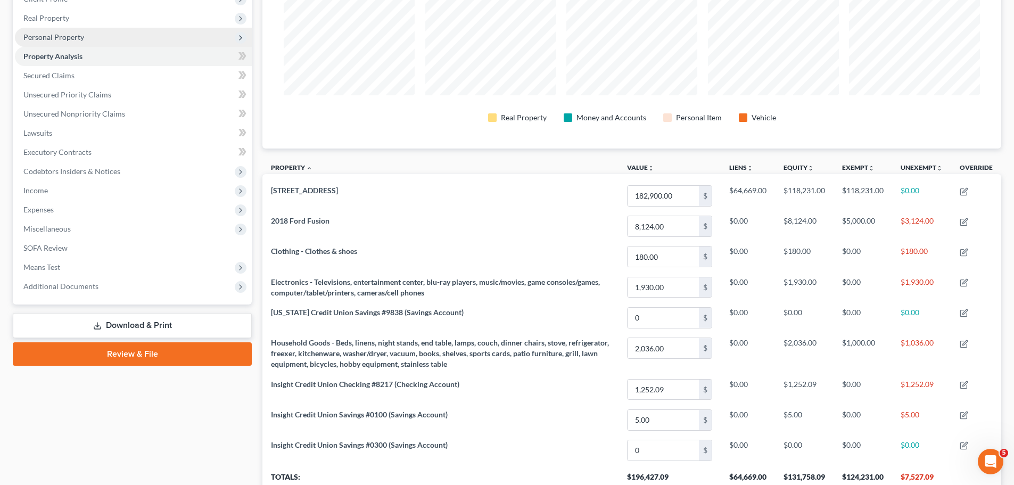
click at [84, 36] on span "Personal Property" at bounding box center [133, 37] width 237 height 19
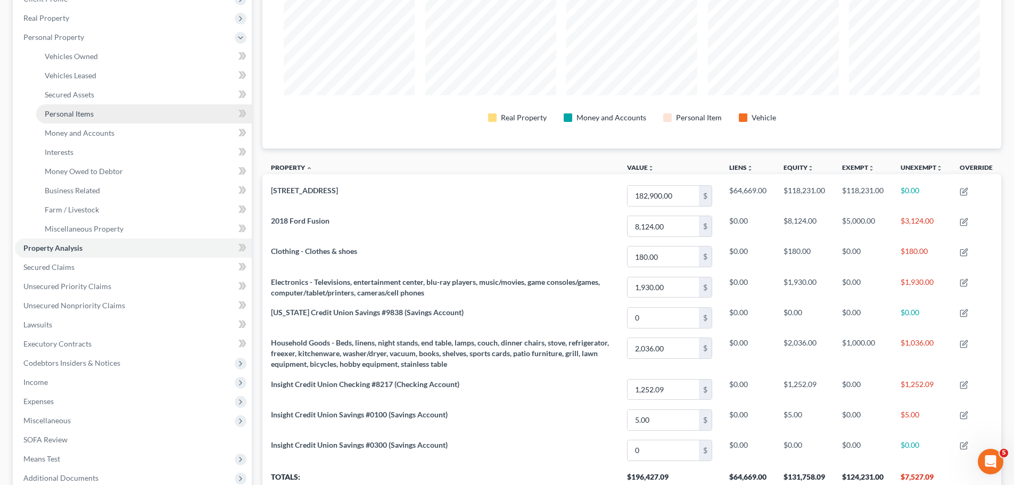
click at [91, 114] on span "Personal Items" at bounding box center [69, 113] width 49 height 9
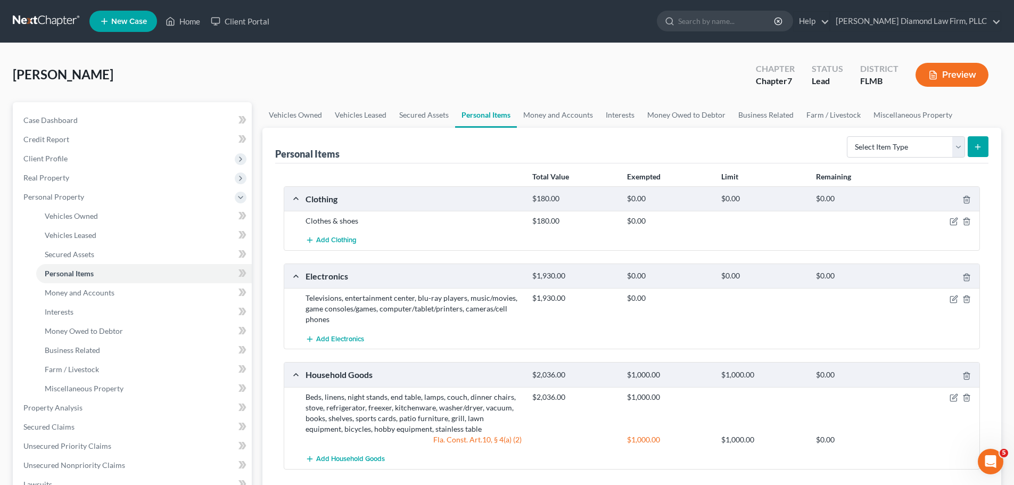
click at [30, 17] on link at bounding box center [47, 21] width 68 height 19
